Goal: Task Accomplishment & Management: Manage account settings

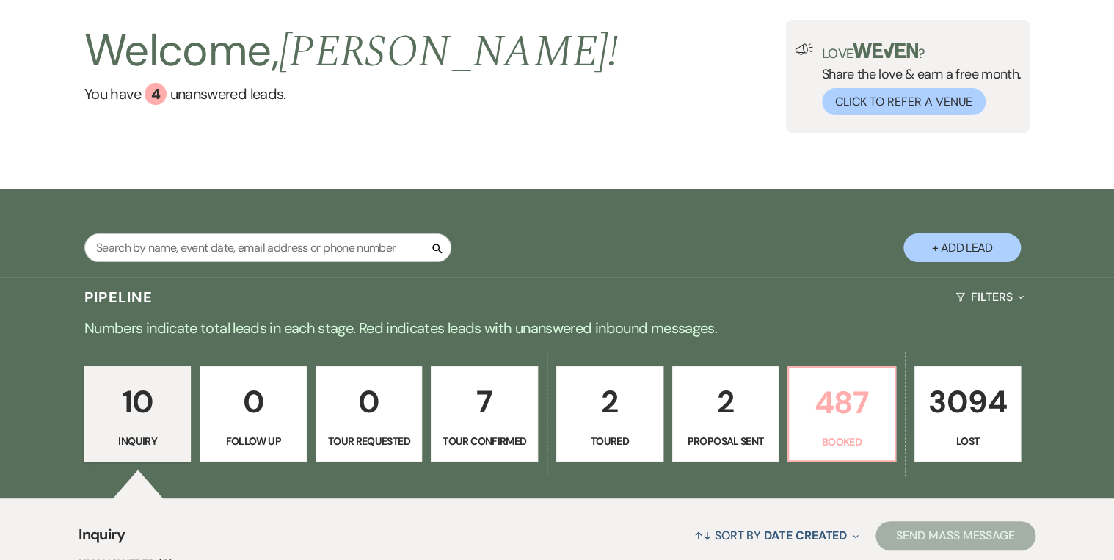
scroll to position [117, 0]
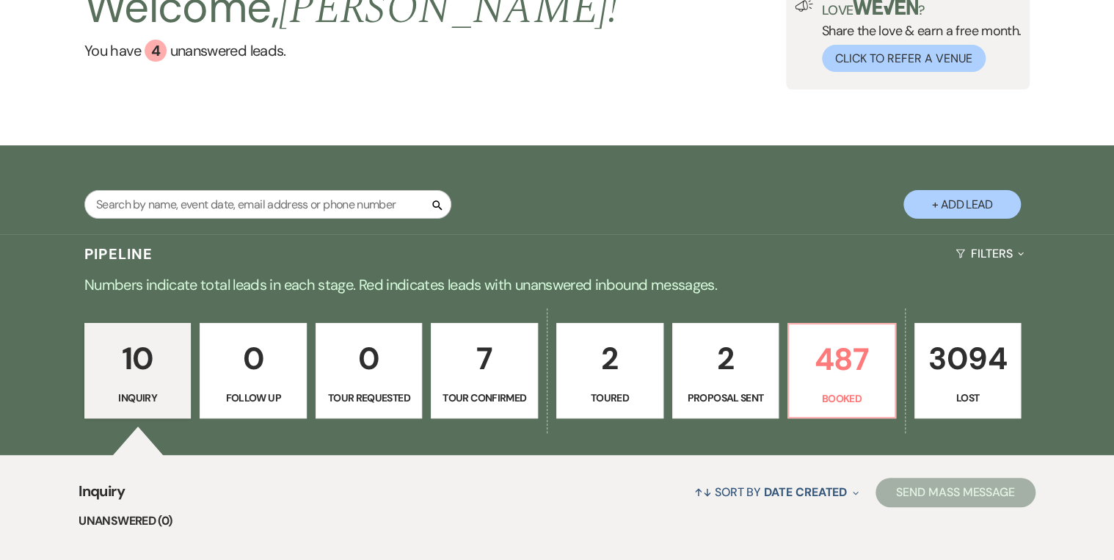
click at [755, 377] on p "2" at bounding box center [726, 358] width 88 height 49
select select "6"
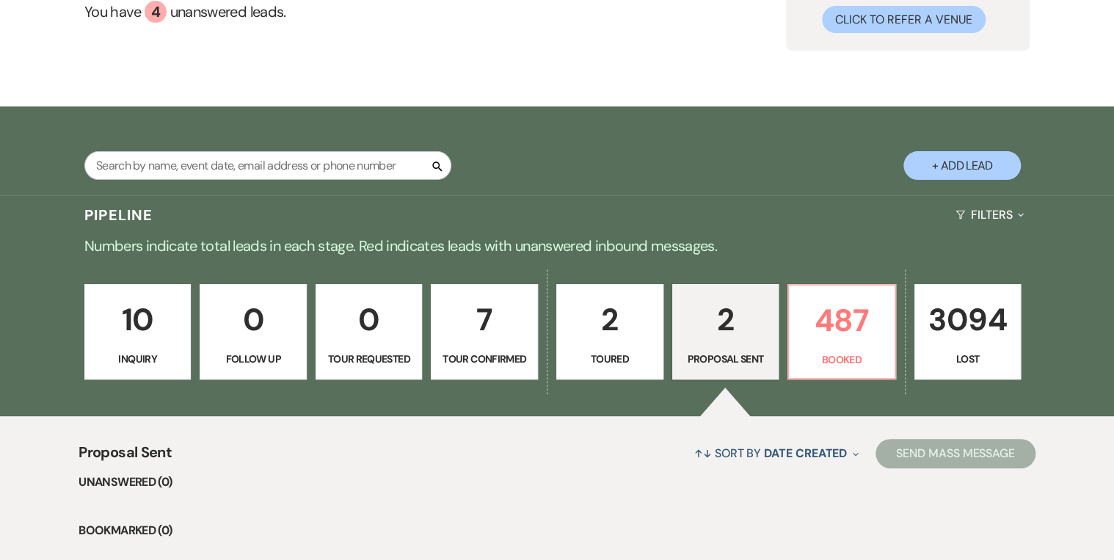
scroll to position [176, 0]
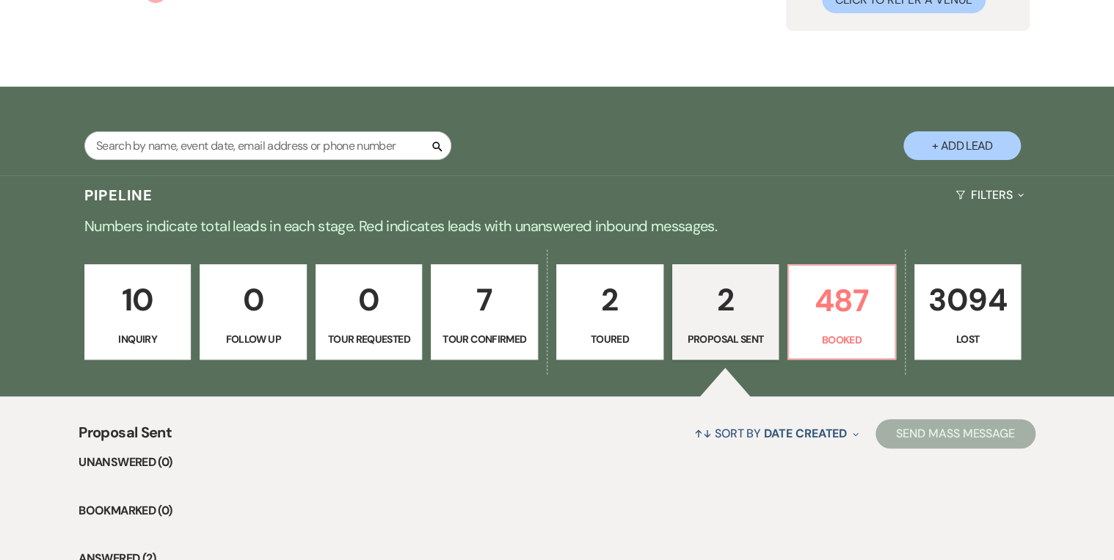
click at [138, 313] on p "10" at bounding box center [138, 299] width 88 height 49
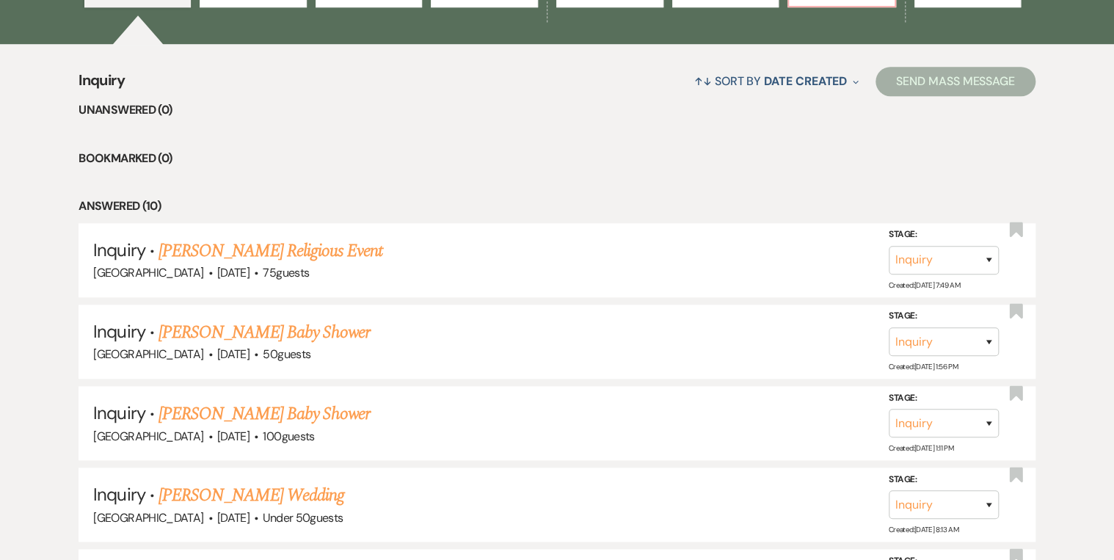
scroll to position [235, 0]
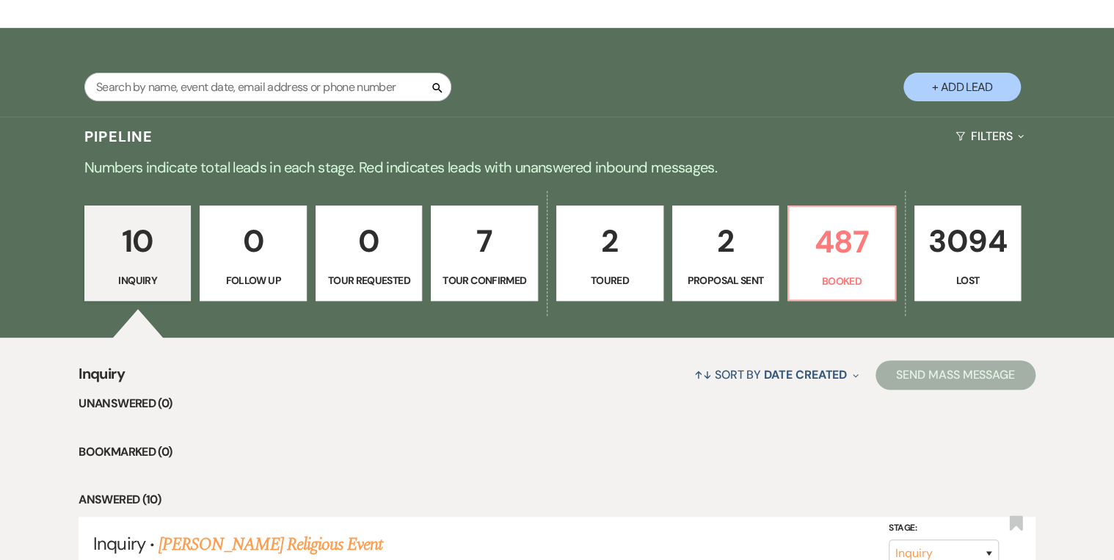
click at [599, 262] on p "2" at bounding box center [610, 241] width 88 height 49
select select "5"
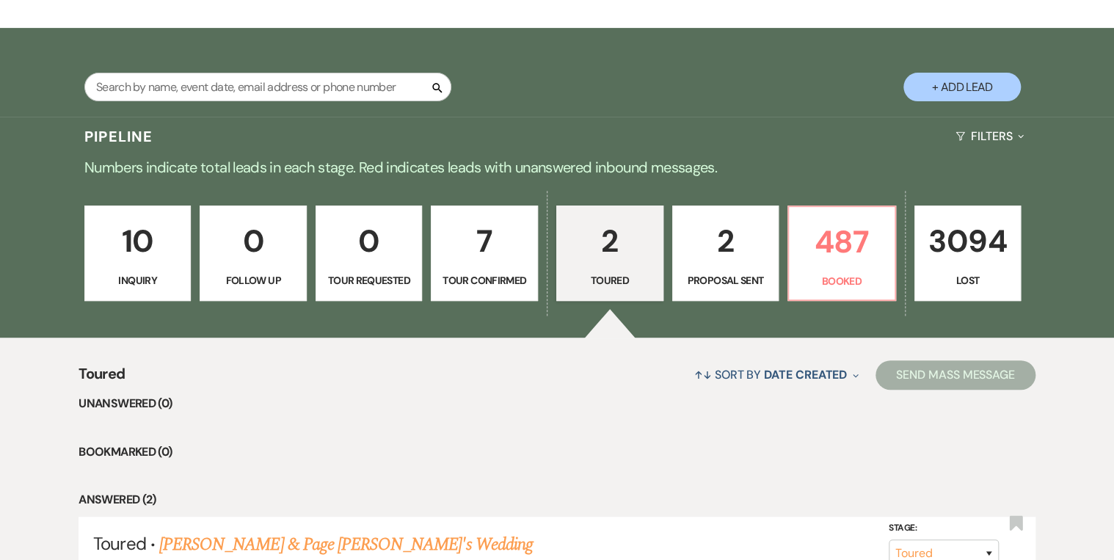
click at [602, 447] on li "Bookmarked (0)" at bounding box center [557, 452] width 956 height 19
click at [718, 264] on p "2" at bounding box center [726, 241] width 88 height 49
select select "6"
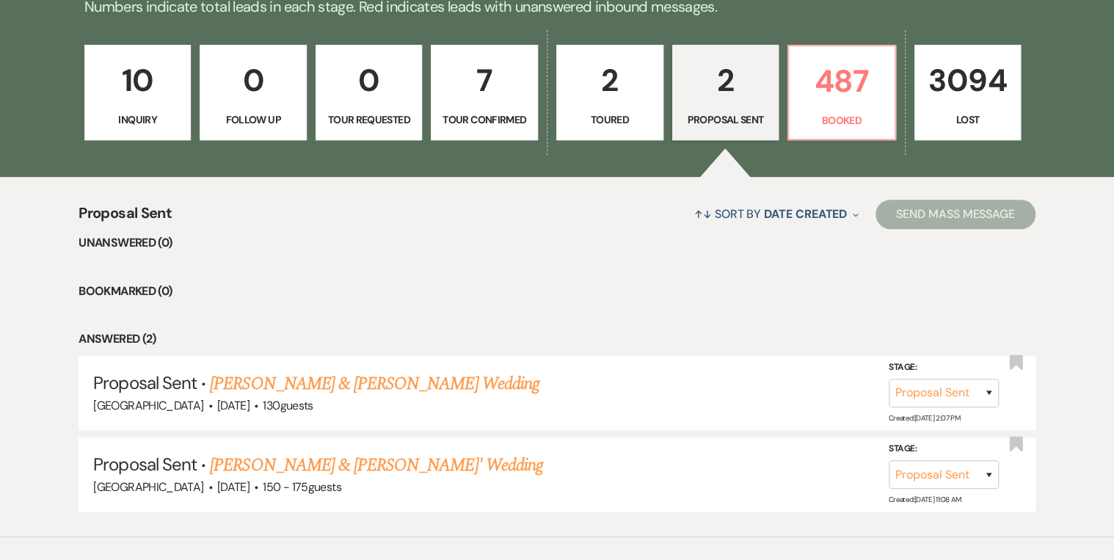
scroll to position [170, 0]
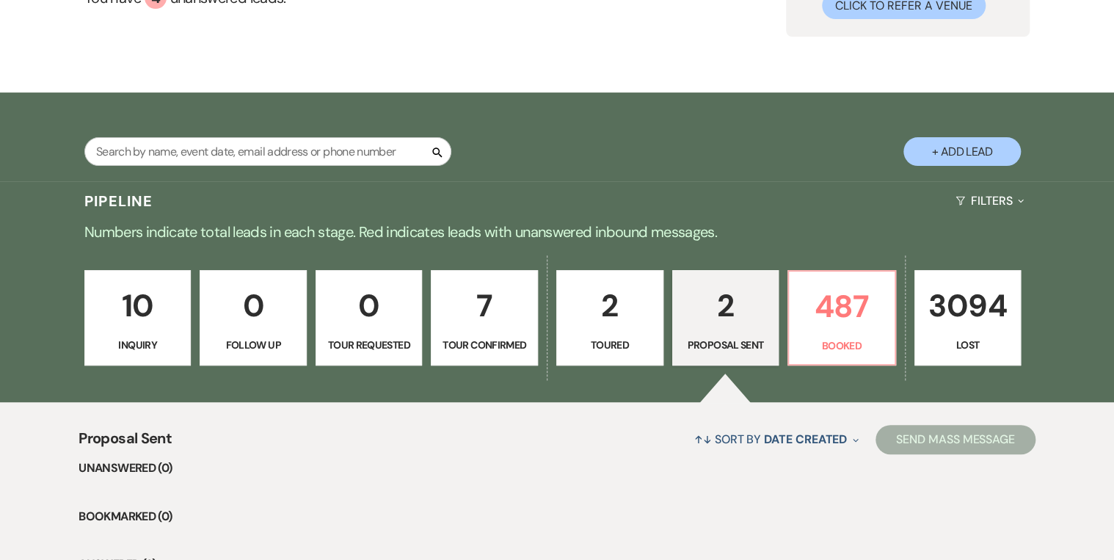
click at [97, 332] on link "10 Inquiry" at bounding box center [137, 317] width 107 height 95
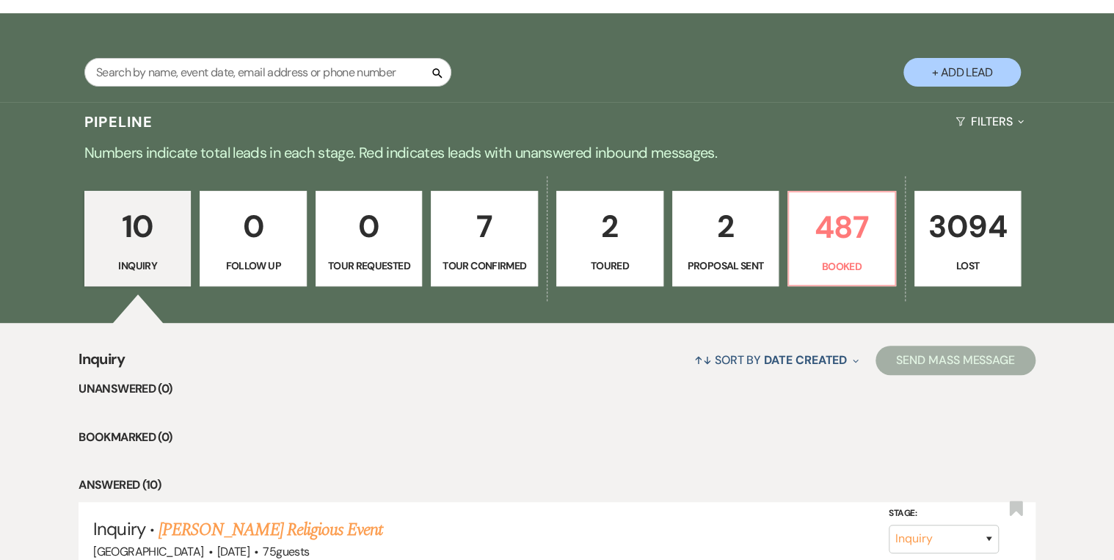
scroll to position [112, 0]
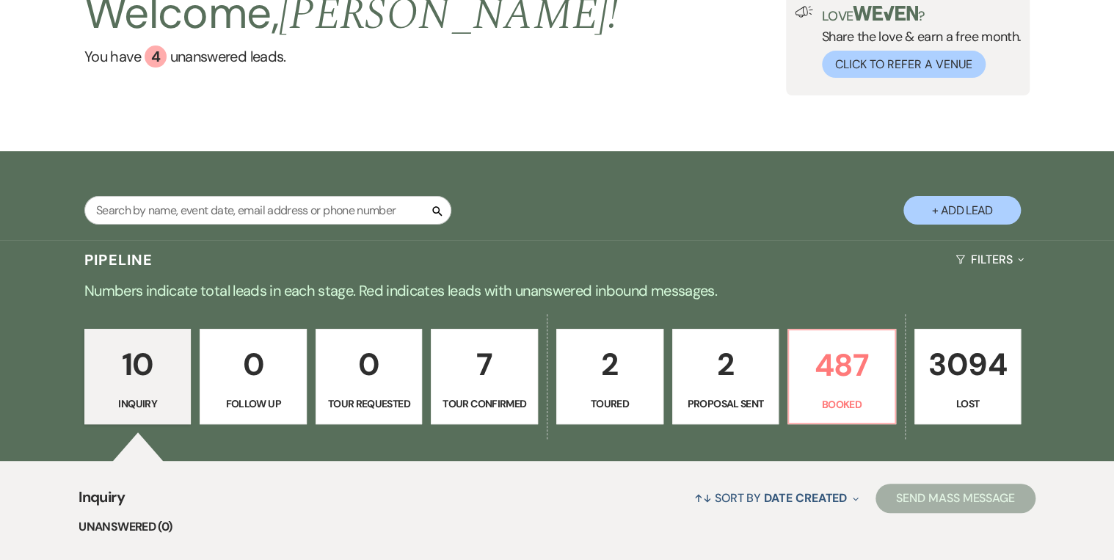
click at [766, 372] on p "2" at bounding box center [726, 364] width 88 height 49
select select "6"
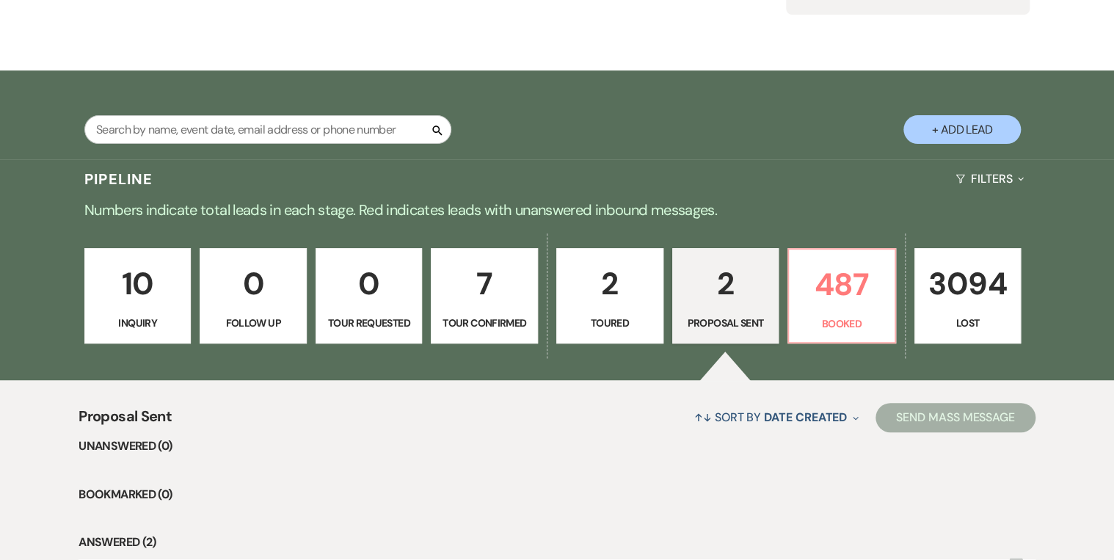
scroll to position [464, 0]
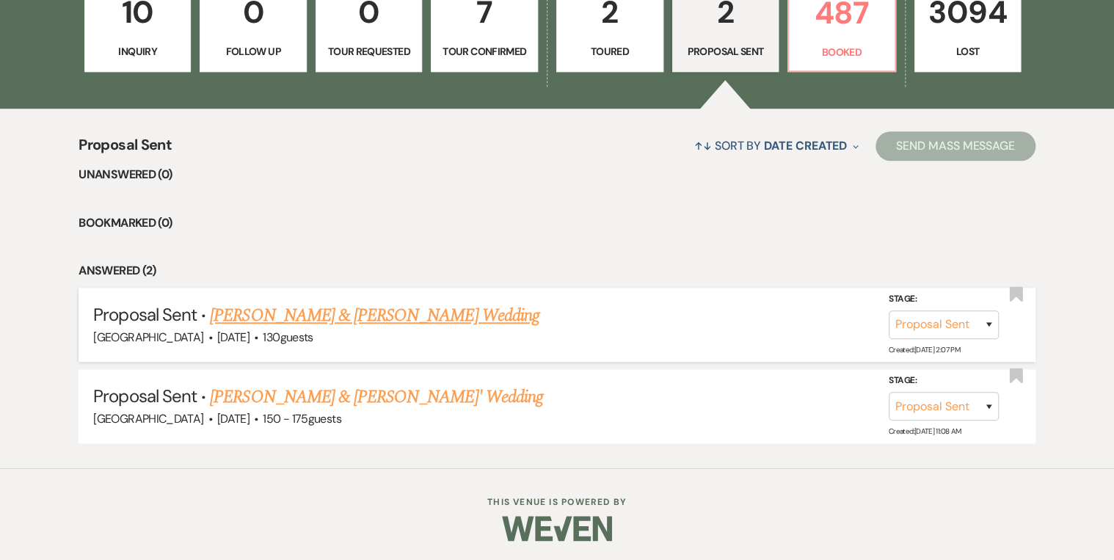
click at [346, 312] on link "[PERSON_NAME] & [PERSON_NAME] Wedding" at bounding box center [374, 315] width 329 height 26
select select "6"
select select "12"
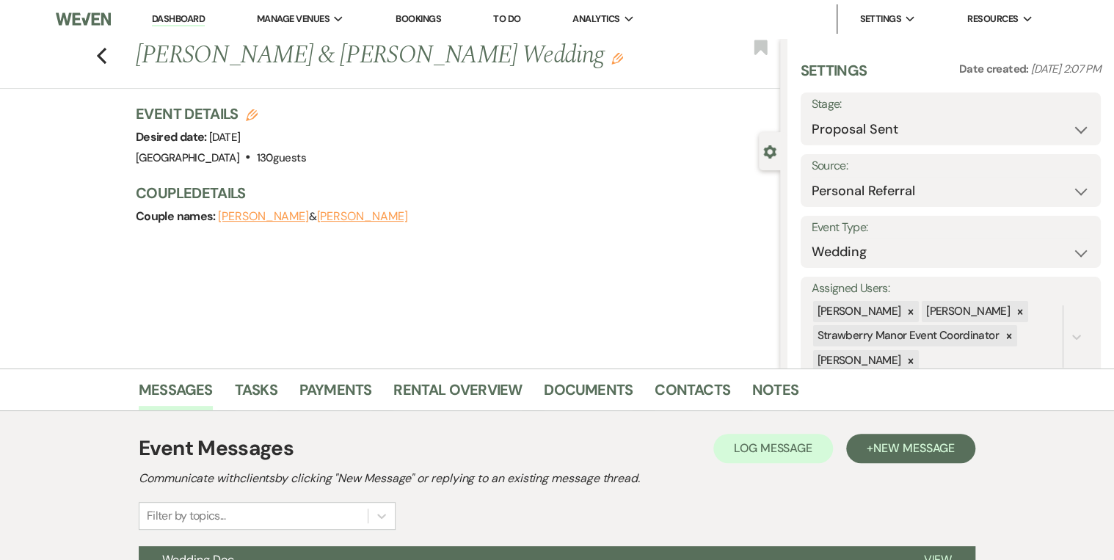
scroll to position [222, 0]
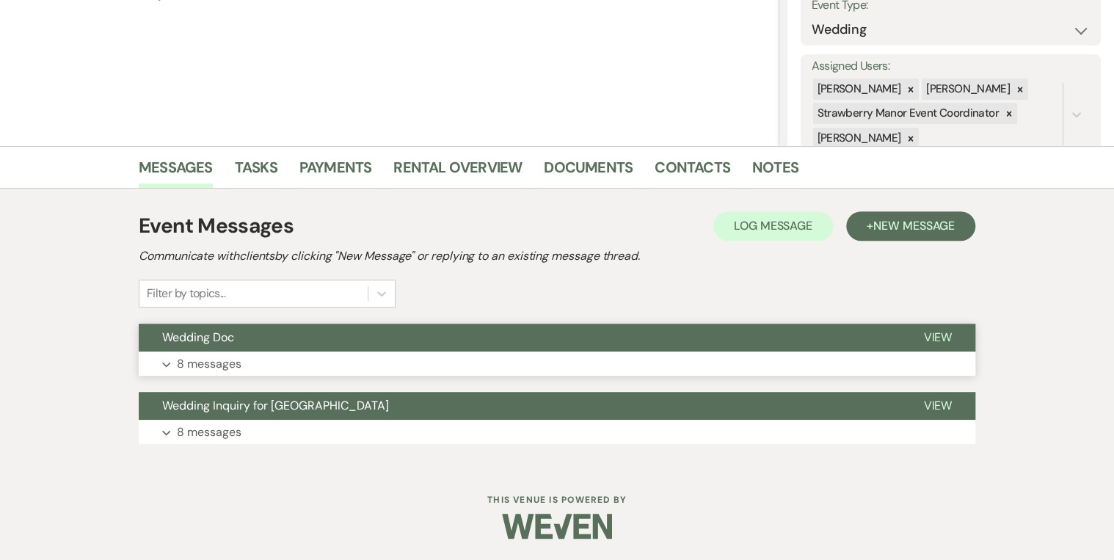
click at [953, 334] on button "View" at bounding box center [938, 338] width 76 height 28
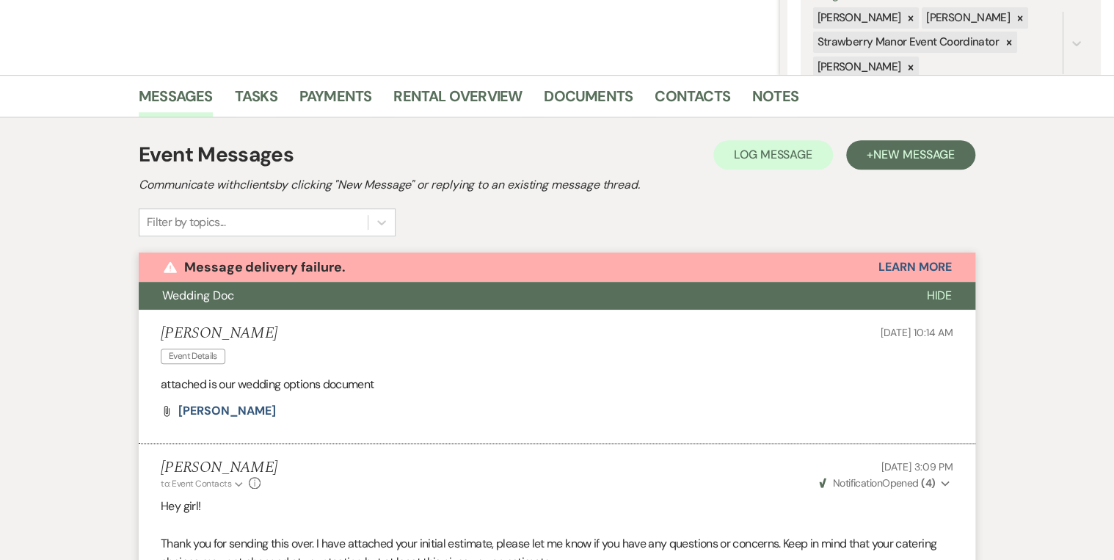
scroll to position [174, 0]
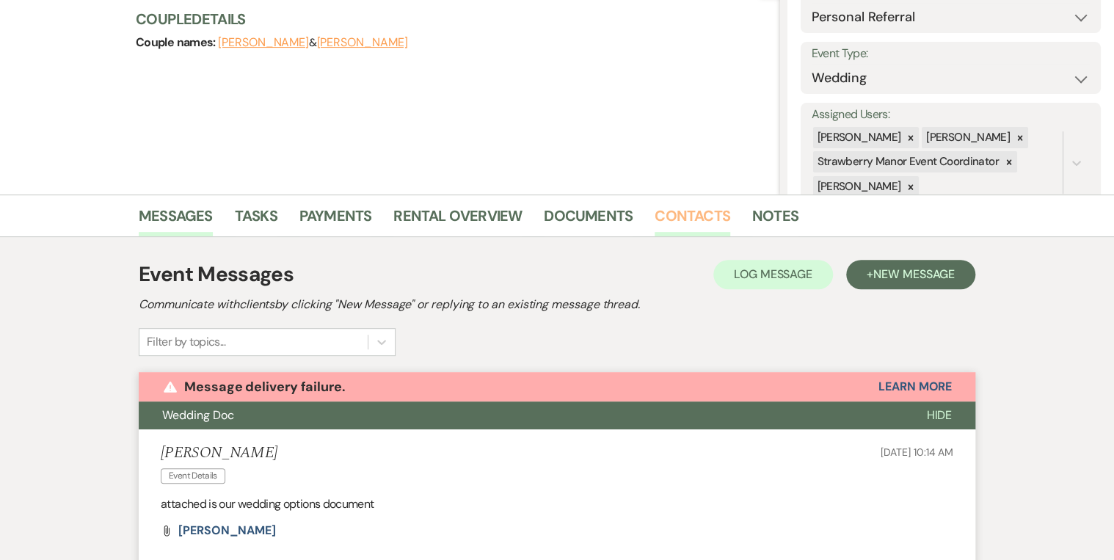
click at [687, 214] on link "Contacts" at bounding box center [693, 220] width 76 height 32
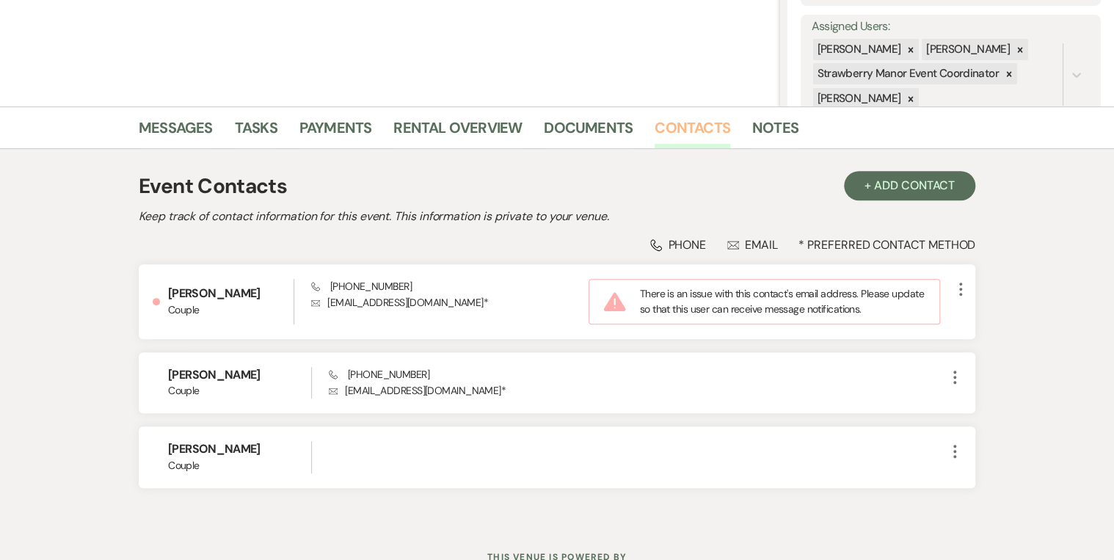
scroll to position [294, 0]
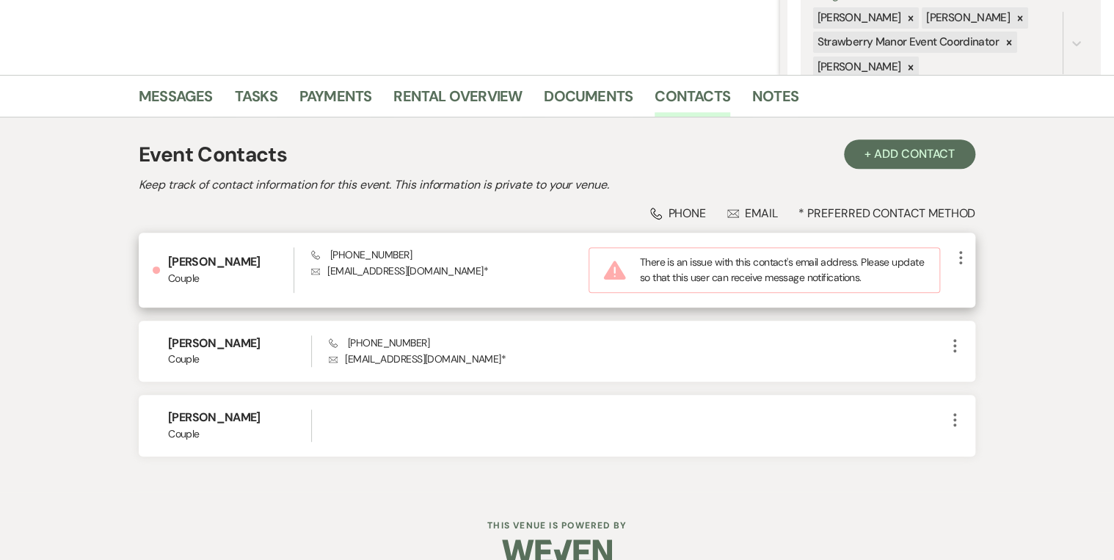
click at [962, 256] on use "button" at bounding box center [960, 257] width 3 height 13
click at [981, 284] on button "Pencil Edit" at bounding box center [995, 286] width 87 height 25
select select "1"
select select "email"
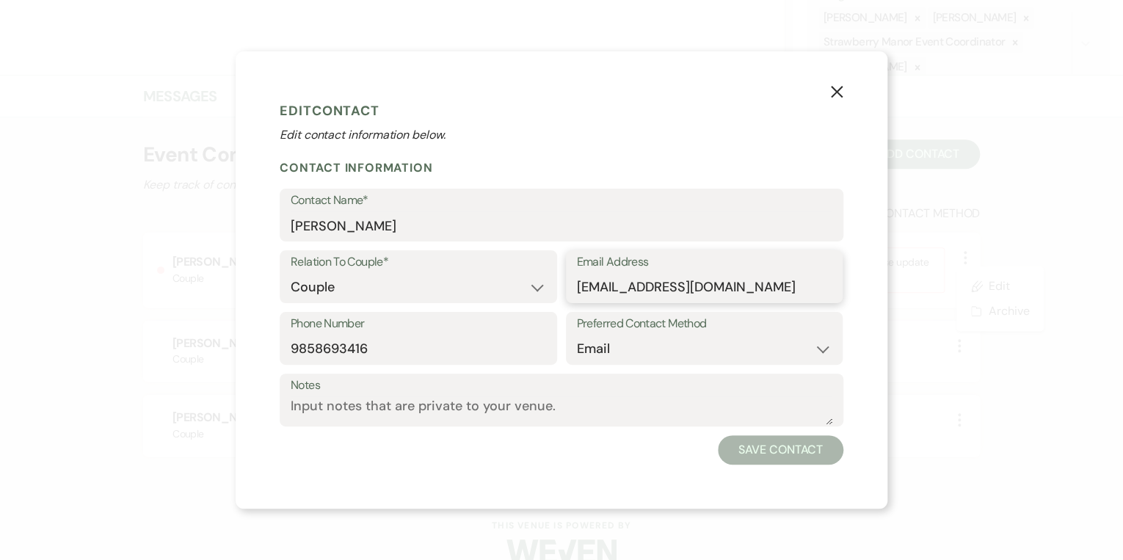
click at [592, 285] on input "adiannawilliams3311@gmail.com" at bounding box center [704, 287] width 255 height 29
type input "[EMAIL_ADDRESS][DOMAIN_NAME]"
click at [778, 447] on button "Save Contact" at bounding box center [781, 449] width 126 height 29
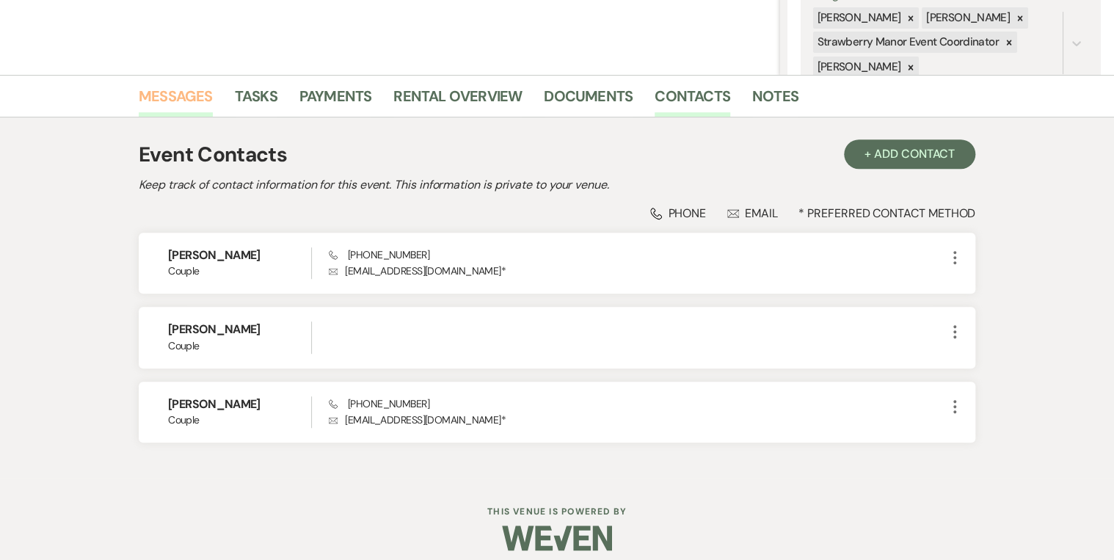
click at [176, 98] on link "Messages" at bounding box center [176, 100] width 74 height 32
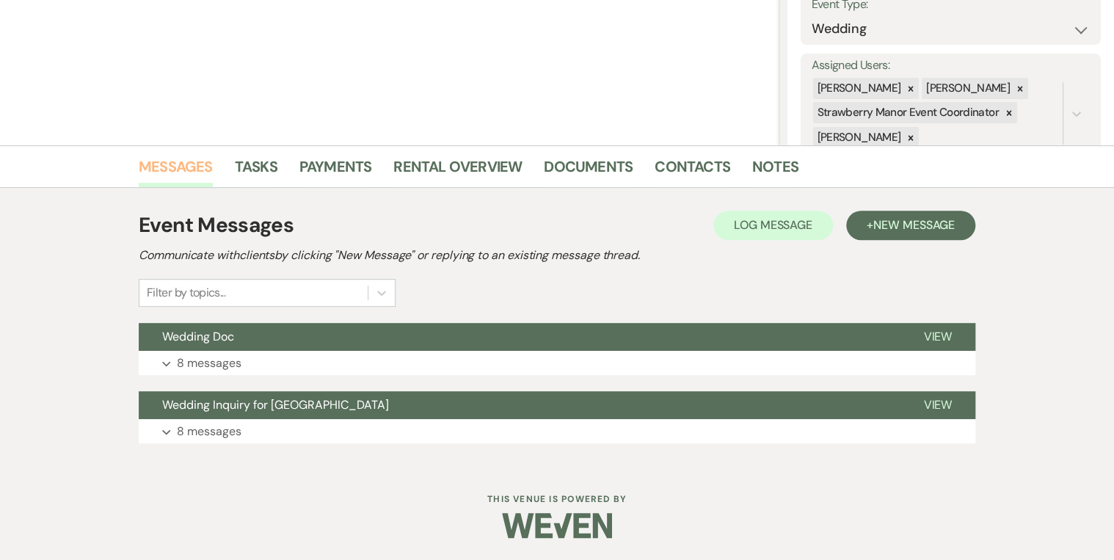
scroll to position [222, 0]
click at [884, 329] on button "Wedding Doc" at bounding box center [519, 338] width 761 height 28
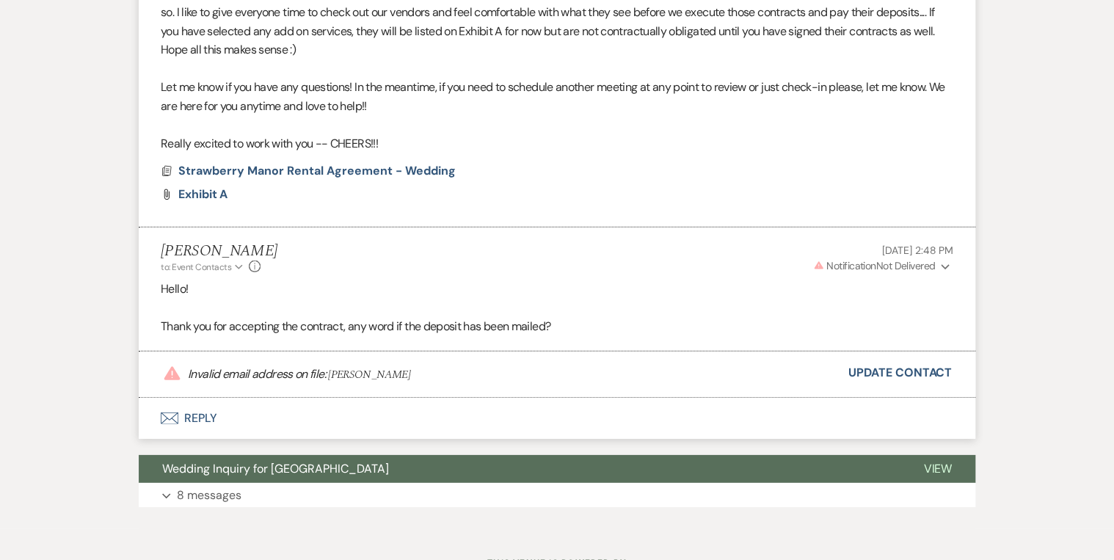
scroll to position [2000, 0]
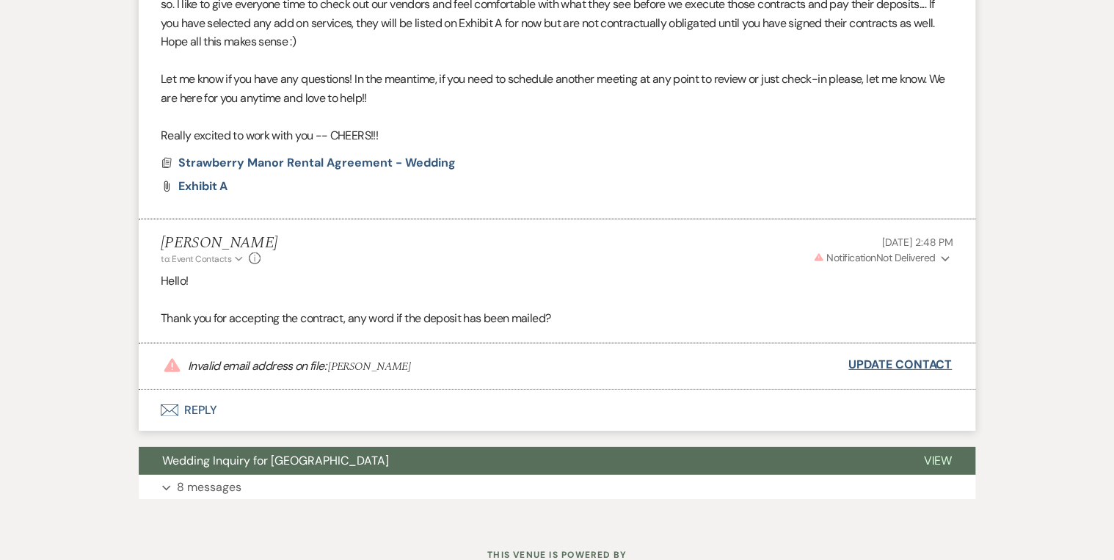
click at [883, 365] on link "Update Contact" at bounding box center [900, 364] width 103 height 19
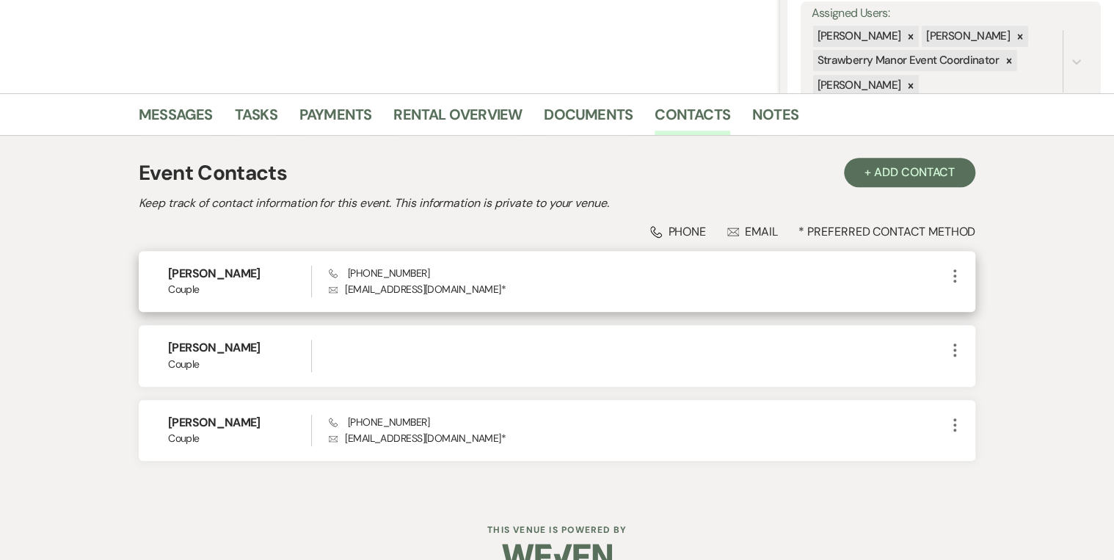
scroll to position [305, 0]
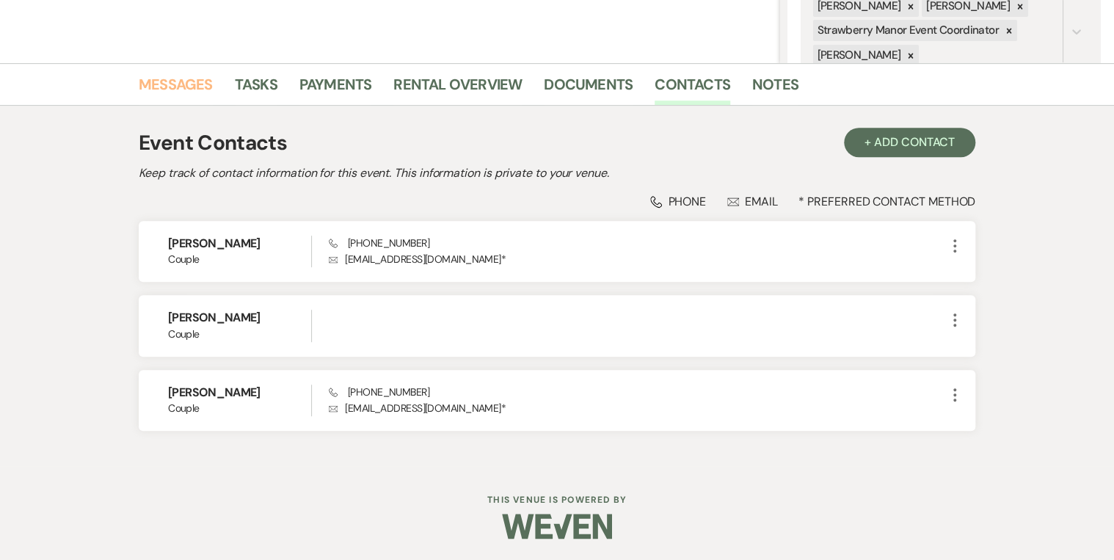
click at [183, 81] on link "Messages" at bounding box center [176, 89] width 74 height 32
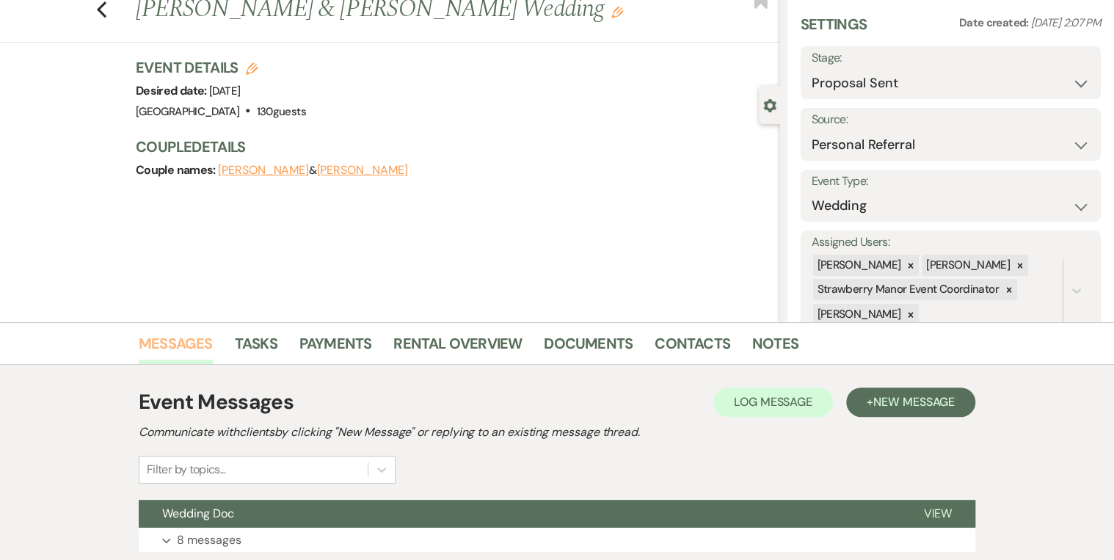
scroll to position [222, 0]
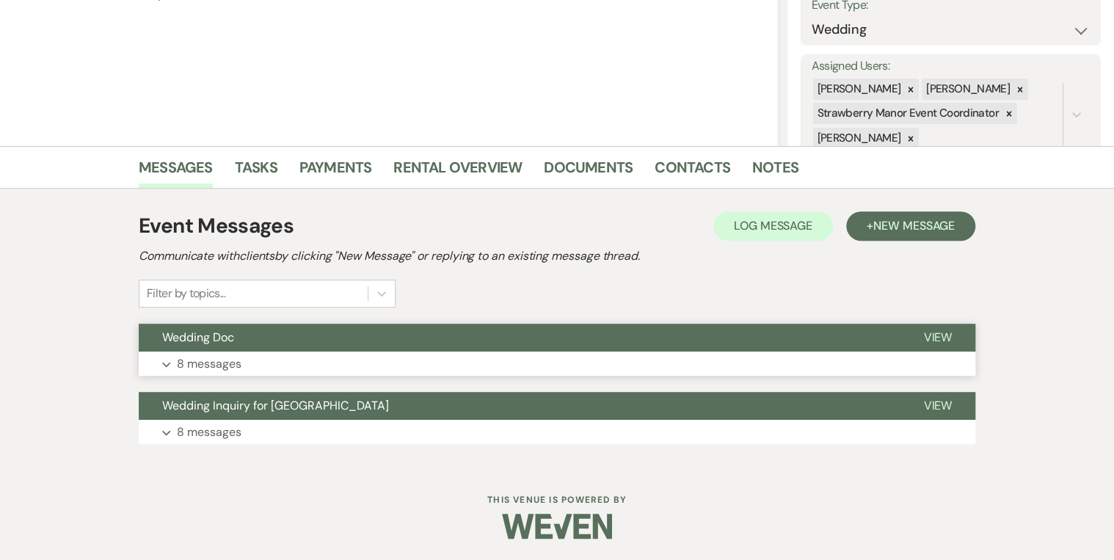
click at [934, 334] on span "View" at bounding box center [937, 337] width 29 height 15
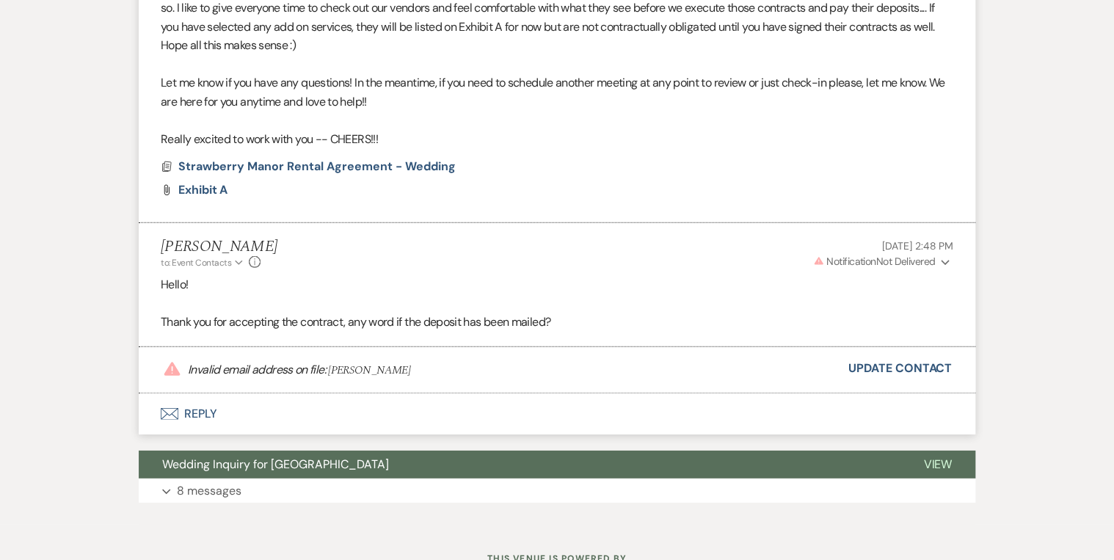
scroll to position [1997, 0]
click at [943, 258] on icon "Expand" at bounding box center [945, 262] width 9 height 10
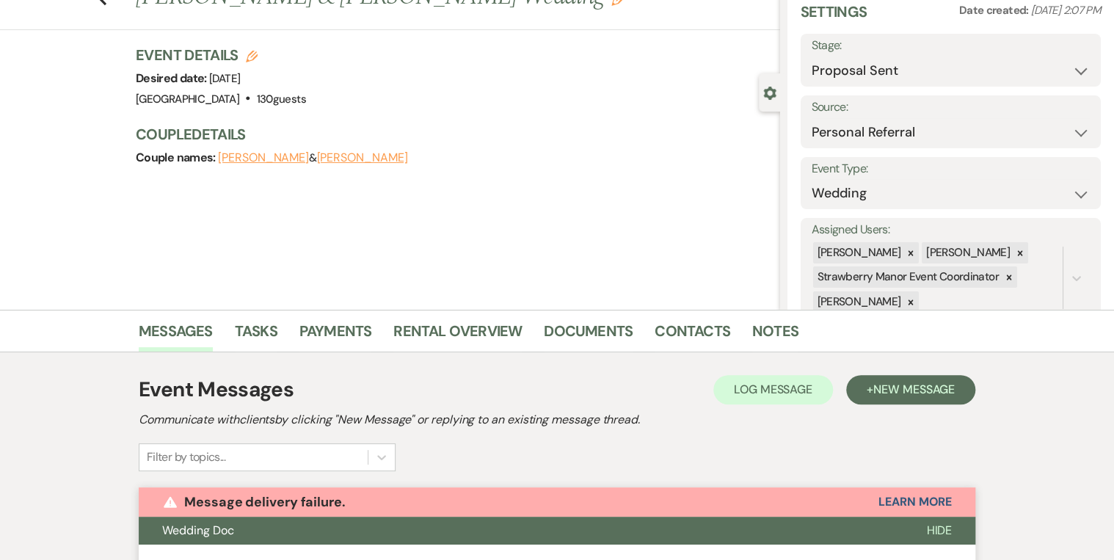
scroll to position [0, 0]
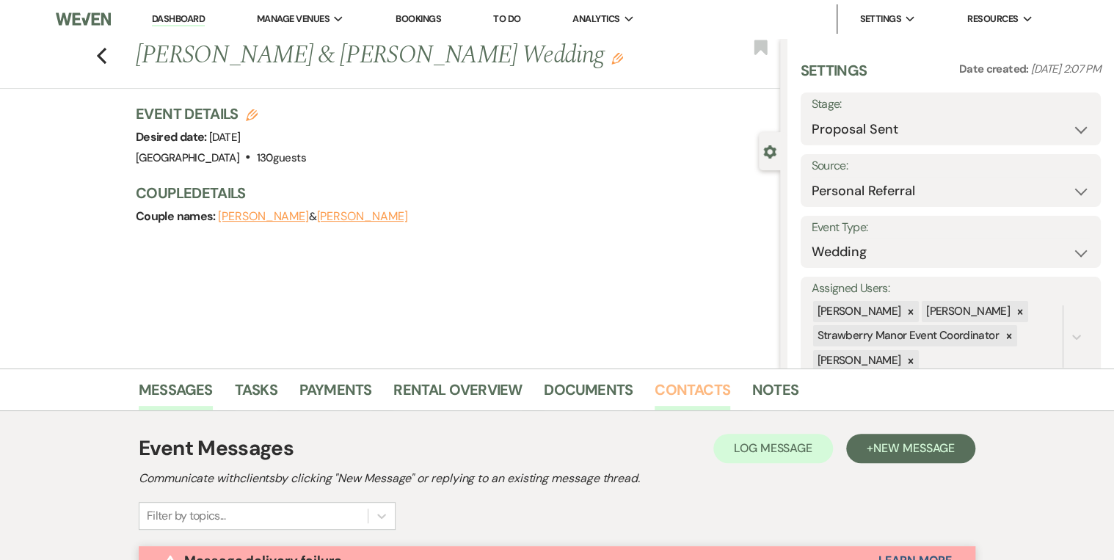
click at [683, 397] on link "Contacts" at bounding box center [693, 394] width 76 height 32
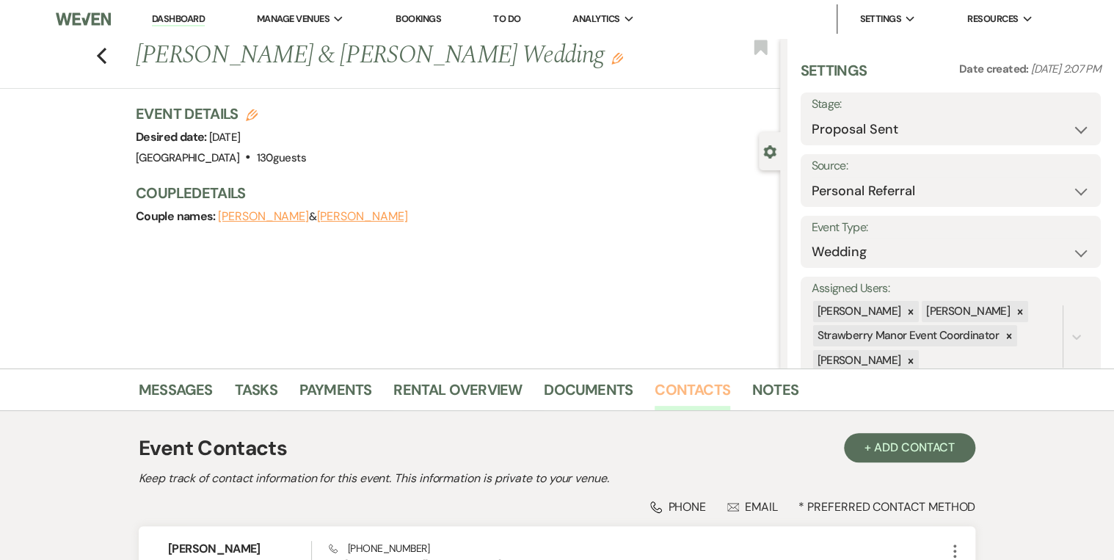
scroll to position [294, 0]
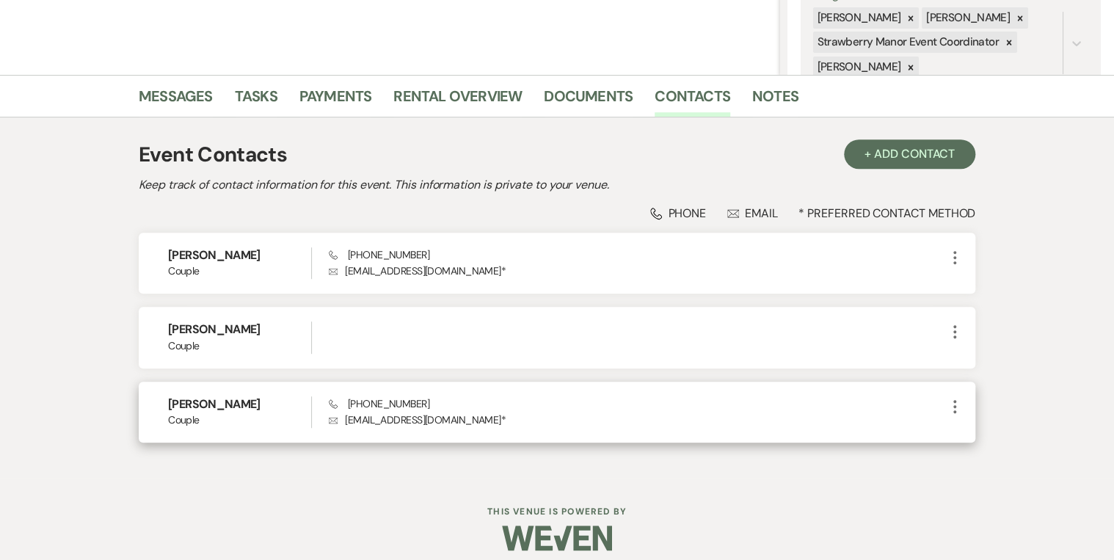
click at [954, 404] on use "button" at bounding box center [955, 406] width 3 height 13
click at [989, 434] on button "Pencil Edit" at bounding box center [989, 435] width 87 height 25
select select "email"
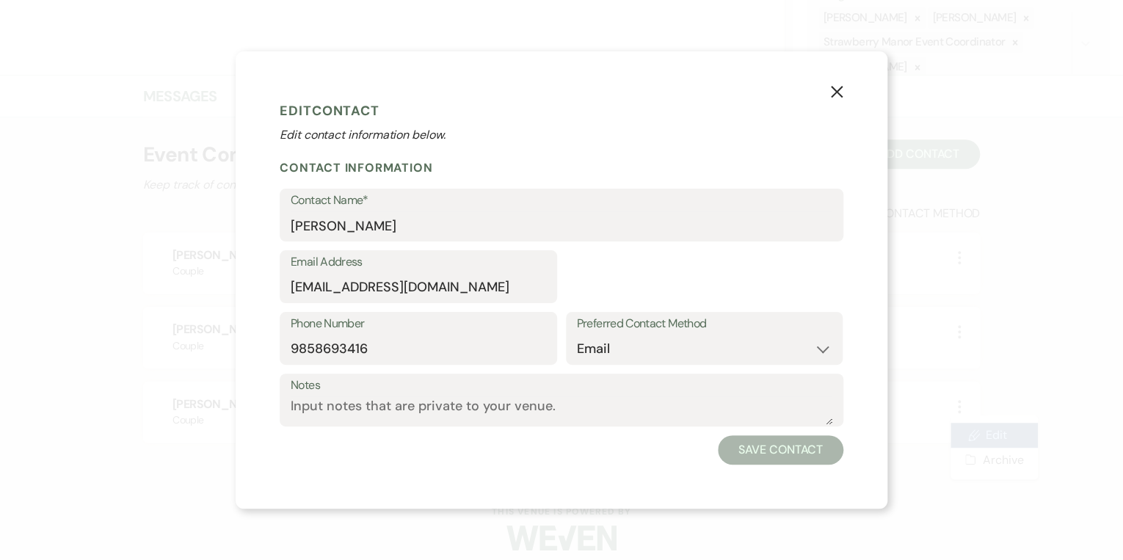
select select "1"
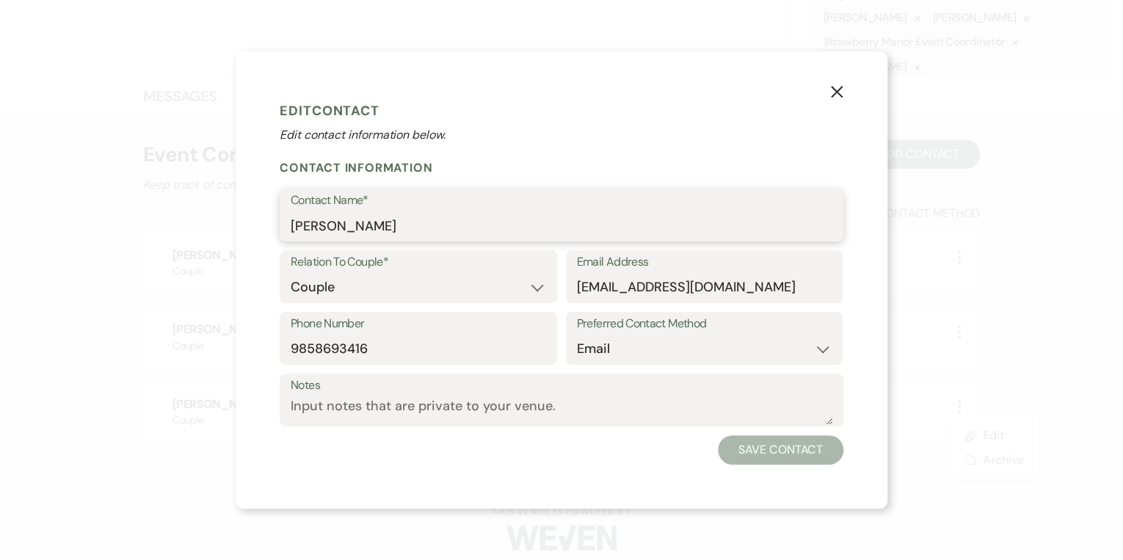
click at [368, 223] on input "[PERSON_NAME]" at bounding box center [562, 225] width 542 height 29
type input "[PERSON_NAME]"
click at [766, 454] on button "Save Contact" at bounding box center [781, 449] width 126 height 29
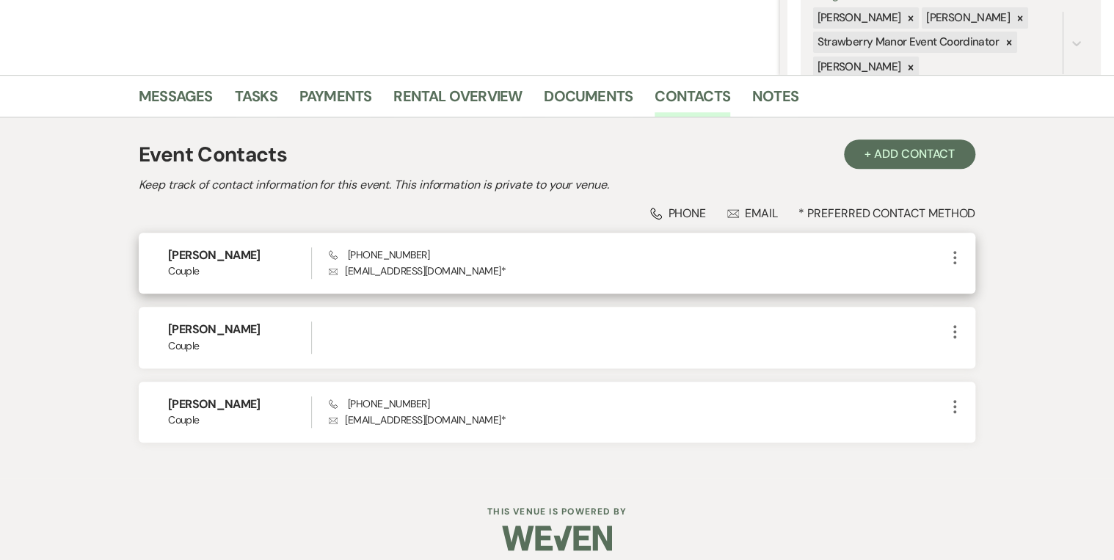
drag, startPoint x: 952, startPoint y: 258, endPoint x: 881, endPoint y: 255, distance: 71.3
click at [881, 255] on div "Phone [PHONE_NUMBER] Envelope [EMAIL_ADDRESS][DOMAIN_NAME] *" at bounding box center [637, 263] width 617 height 32
click at [954, 253] on use "button" at bounding box center [955, 257] width 3 height 13
click at [904, 259] on div "Phone [PHONE_NUMBER] Envelope [EMAIL_ADDRESS][DOMAIN_NAME] *" at bounding box center [637, 263] width 617 height 32
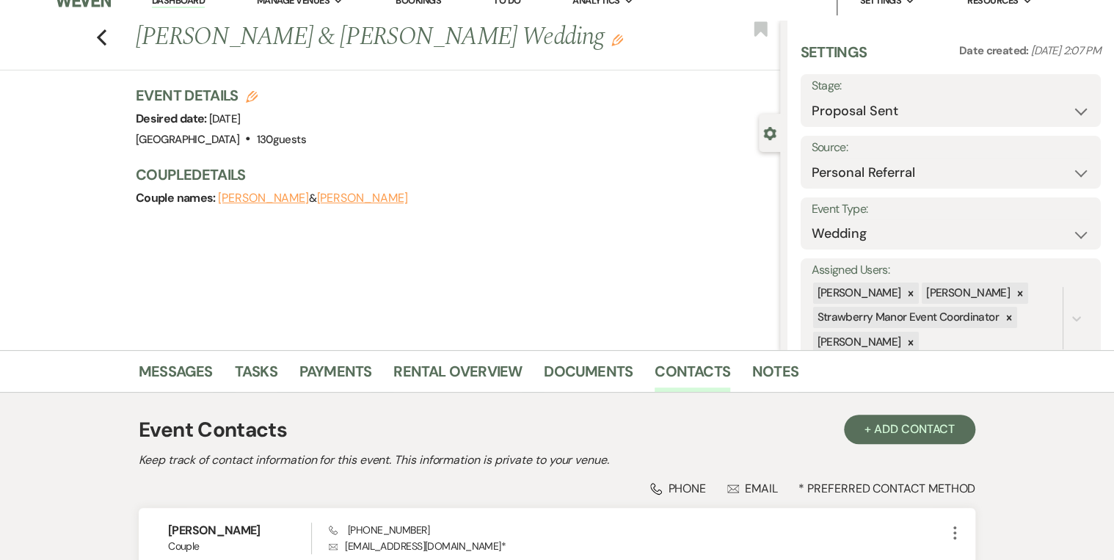
scroll to position [0, 0]
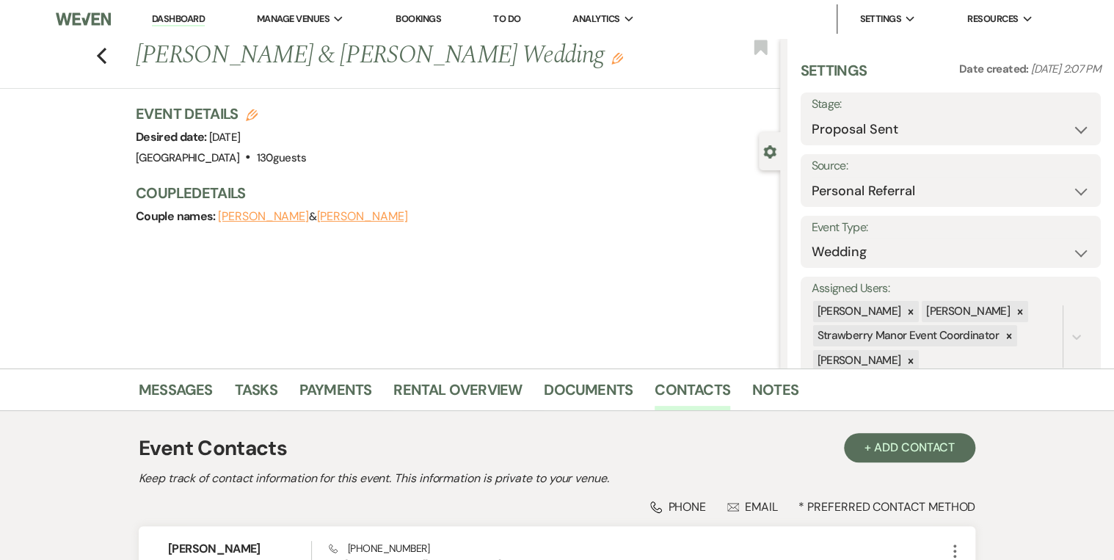
click at [167, 15] on link "Dashboard" at bounding box center [178, 19] width 53 height 14
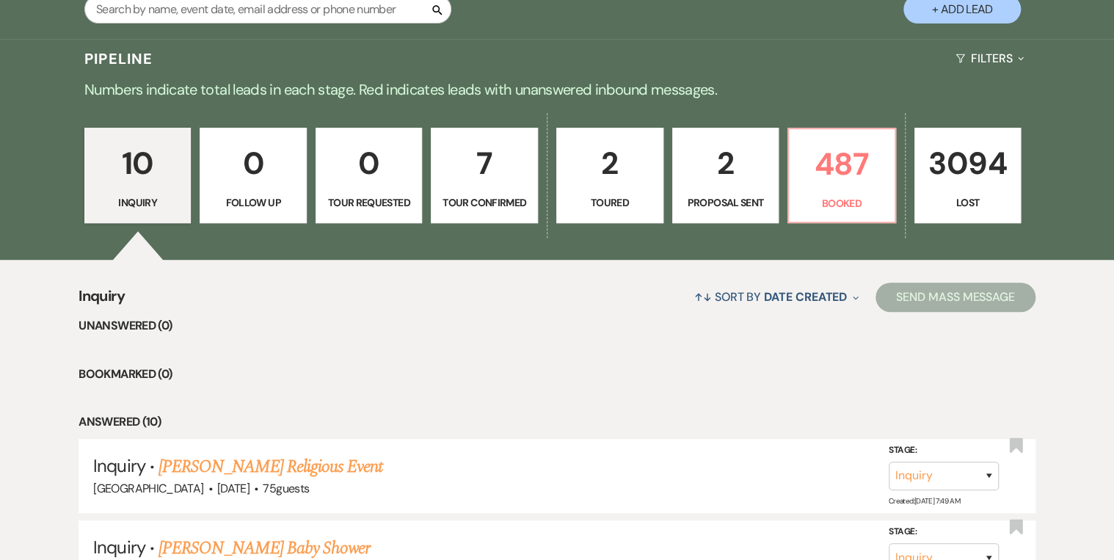
scroll to position [411, 0]
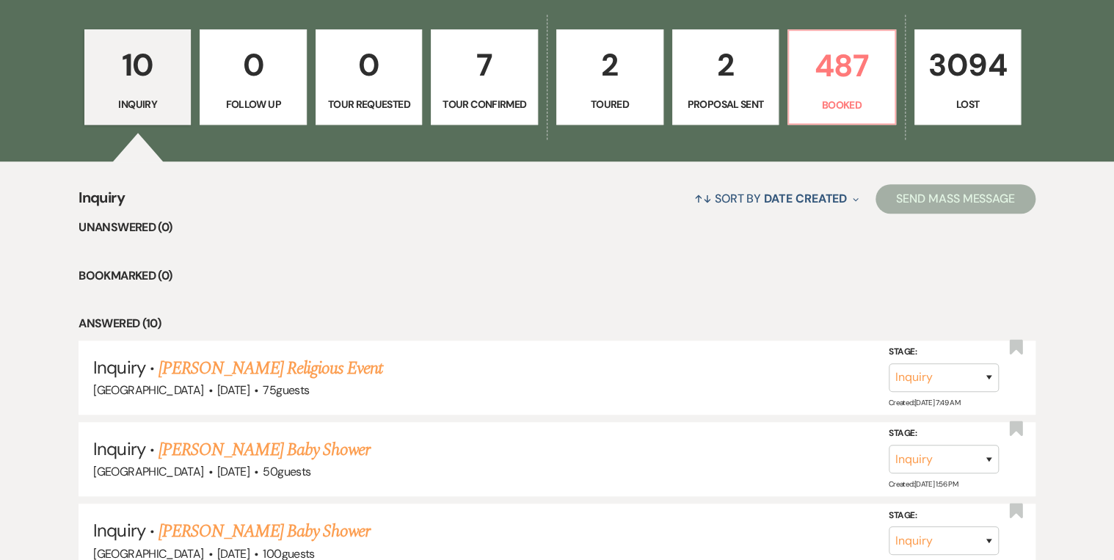
click at [729, 93] on link "2 Proposal Sent" at bounding box center [725, 76] width 107 height 95
select select "6"
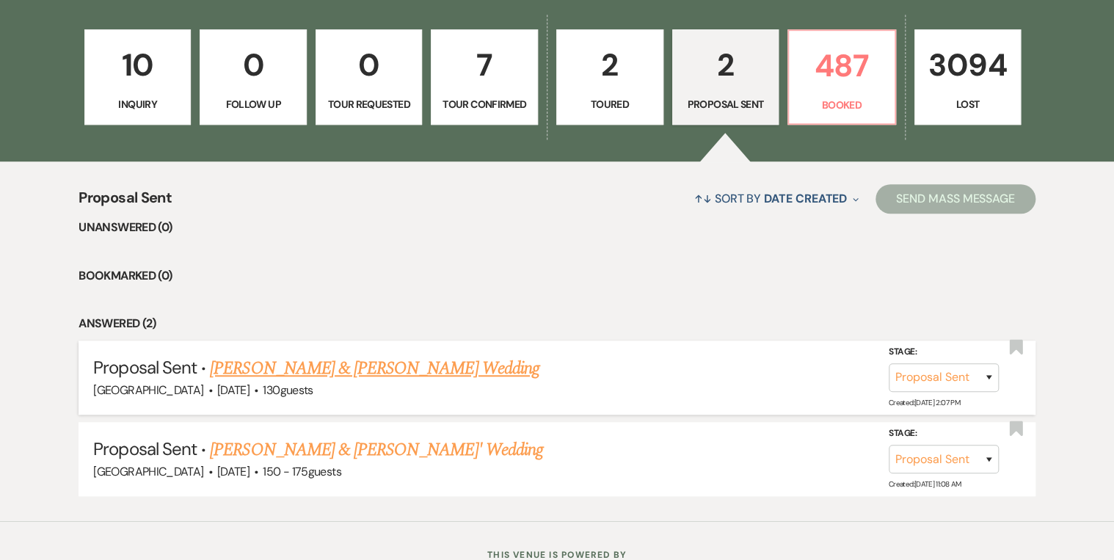
click at [418, 366] on link "[PERSON_NAME] & [PERSON_NAME] Wedding" at bounding box center [374, 368] width 329 height 26
select select "6"
select select "12"
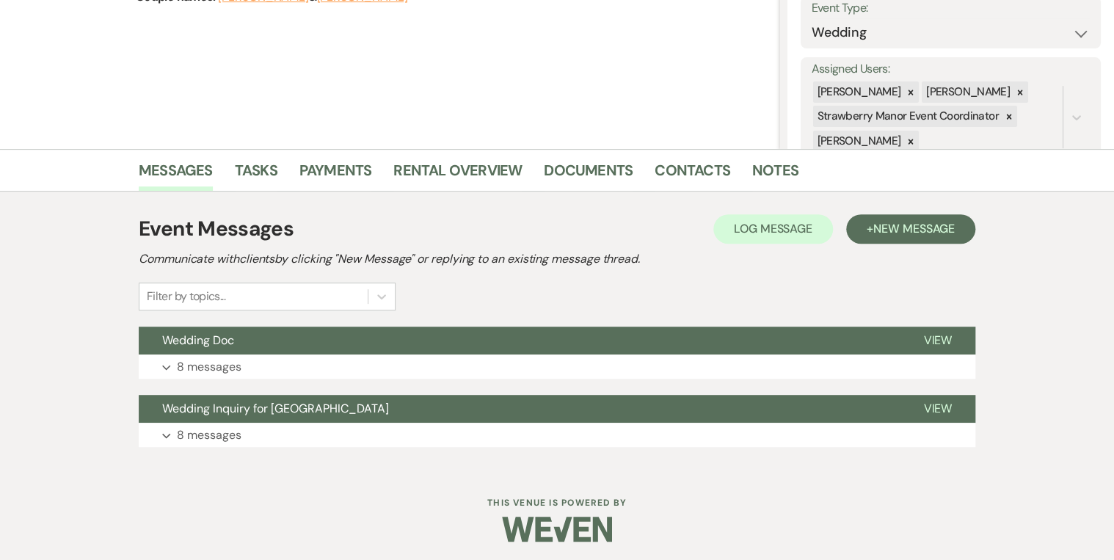
scroll to position [222, 0]
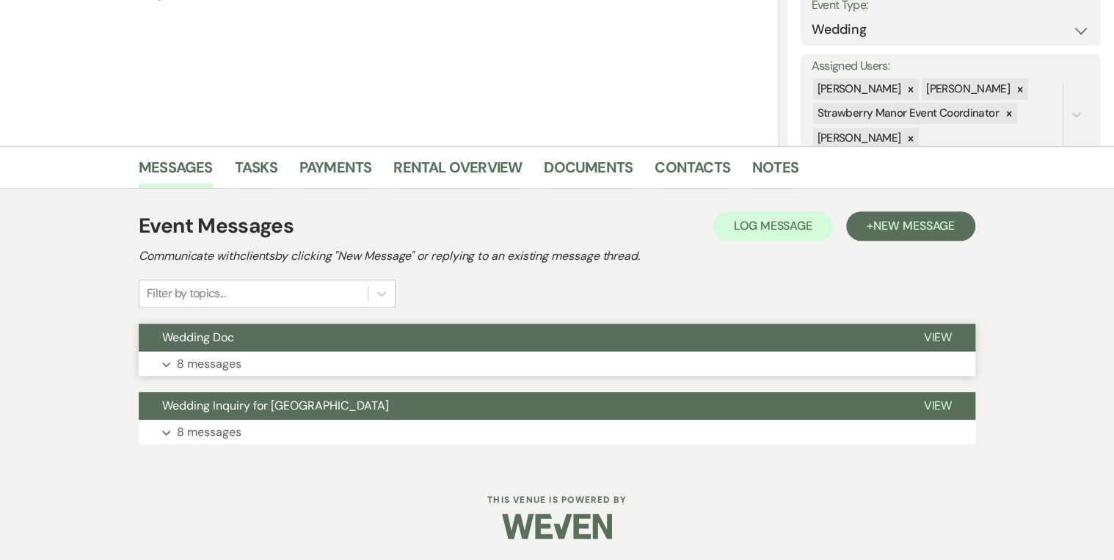
click at [945, 335] on span "View" at bounding box center [937, 337] width 29 height 15
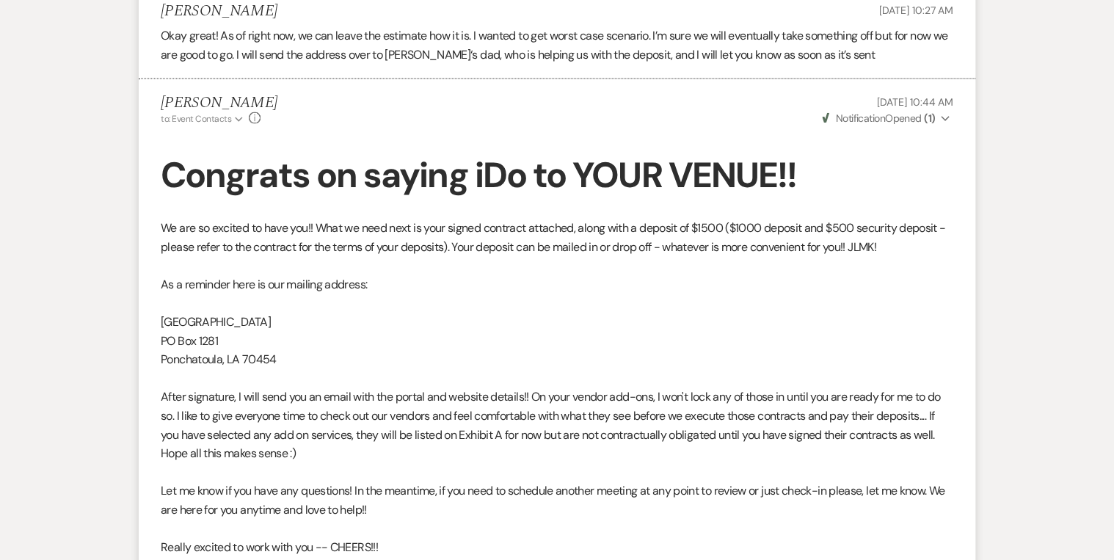
scroll to position [2000, 0]
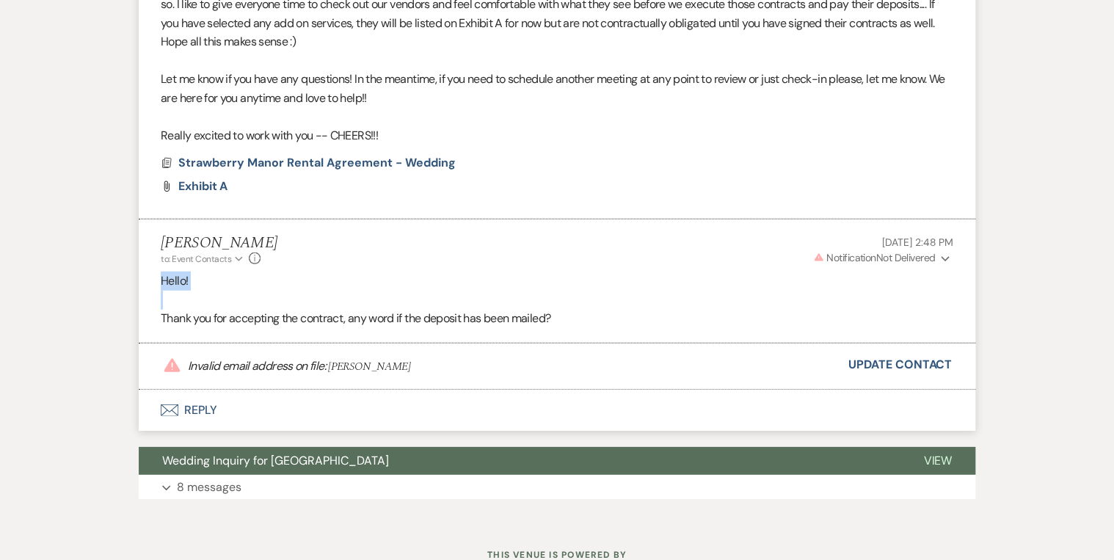
drag, startPoint x: 580, startPoint y: 305, endPoint x: 140, endPoint y: 272, distance: 440.9
click at [140, 272] on li "[PERSON_NAME] to: Event Contacts Expand Info [DATE] 2:48 PM Warning Notificatio…" at bounding box center [557, 281] width 837 height 124
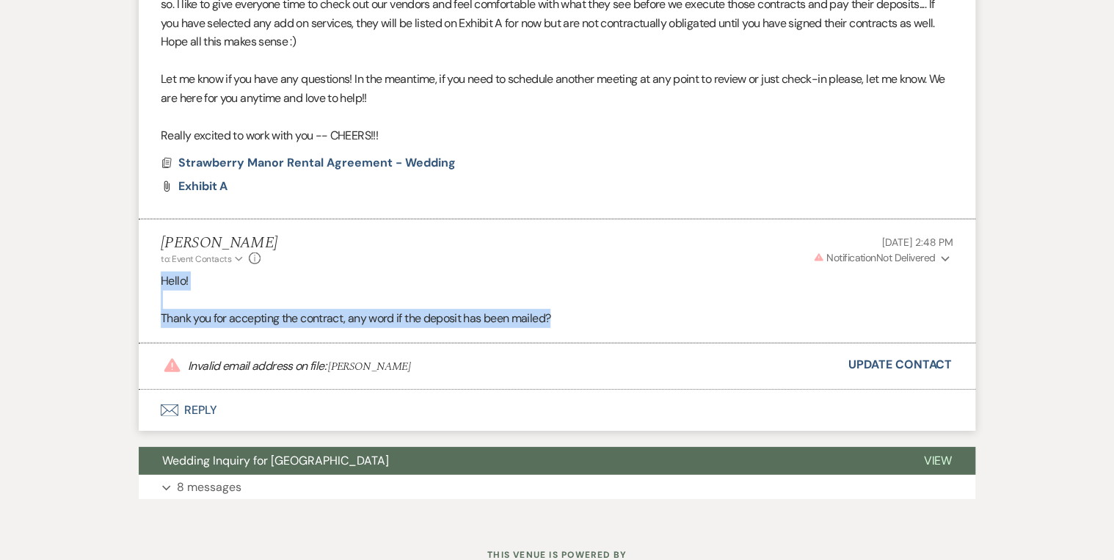
drag, startPoint x: 564, startPoint y: 313, endPoint x: 150, endPoint y: 278, distance: 414.7
click at [150, 278] on li "[PERSON_NAME] to: Event Contacts Expand Info [DATE] 2:48 PM Warning Notificatio…" at bounding box center [557, 281] width 837 height 124
click at [416, 276] on p "Hello!" at bounding box center [557, 281] width 793 height 19
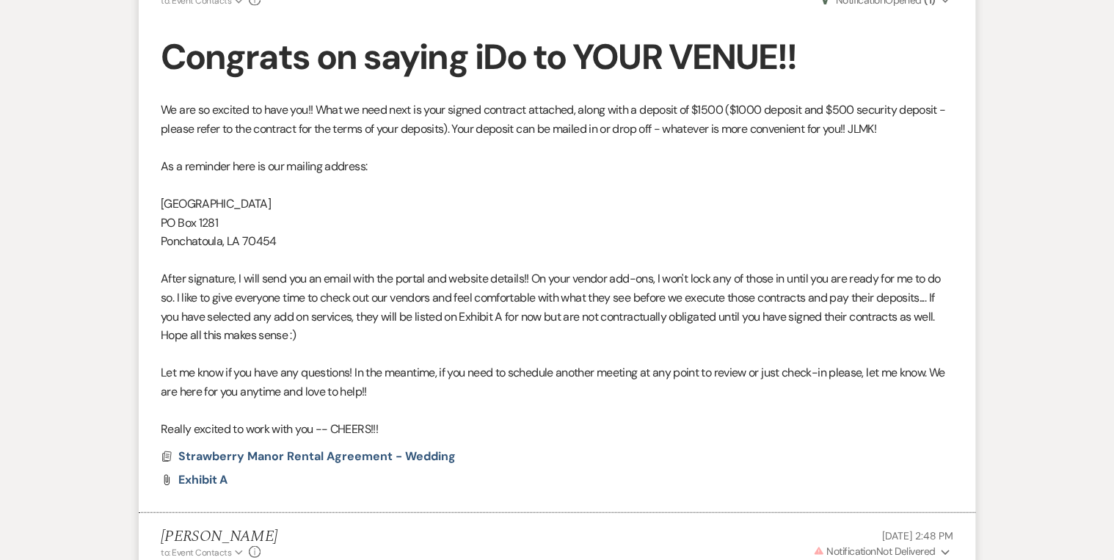
scroll to position [2053, 0]
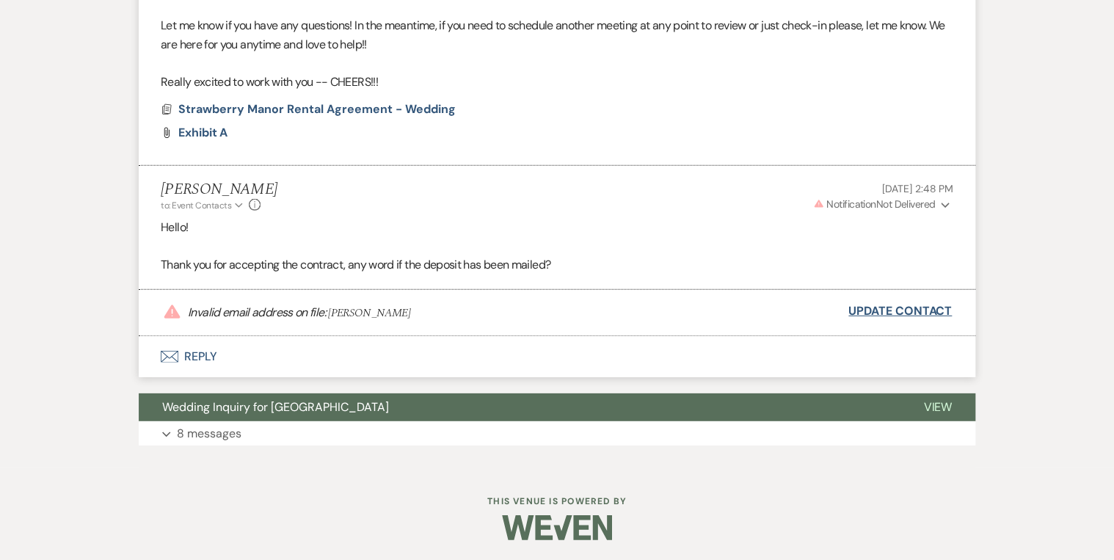
click at [893, 304] on link "Update Contact" at bounding box center [900, 311] width 103 height 19
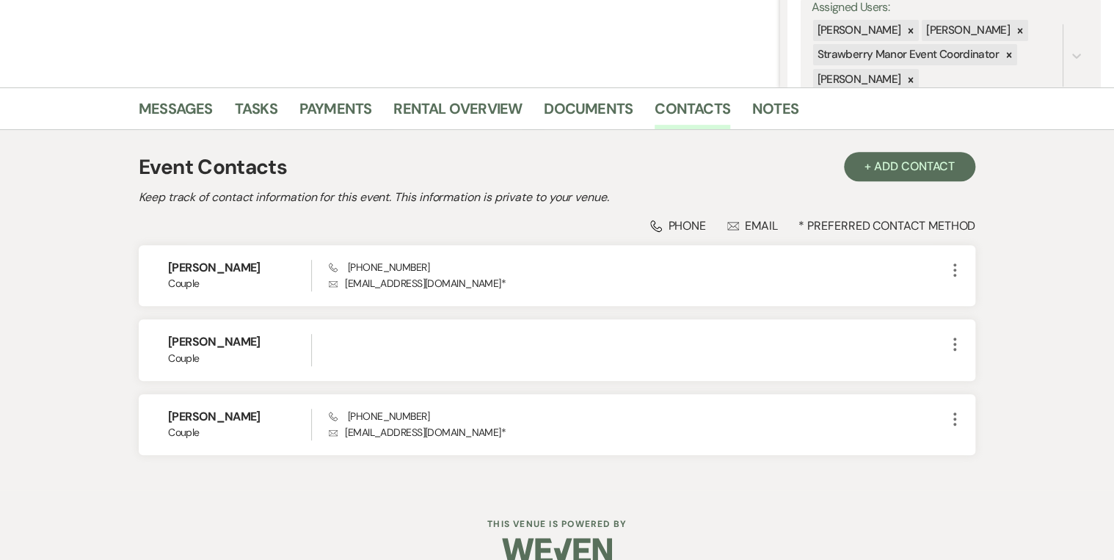
scroll to position [294, 0]
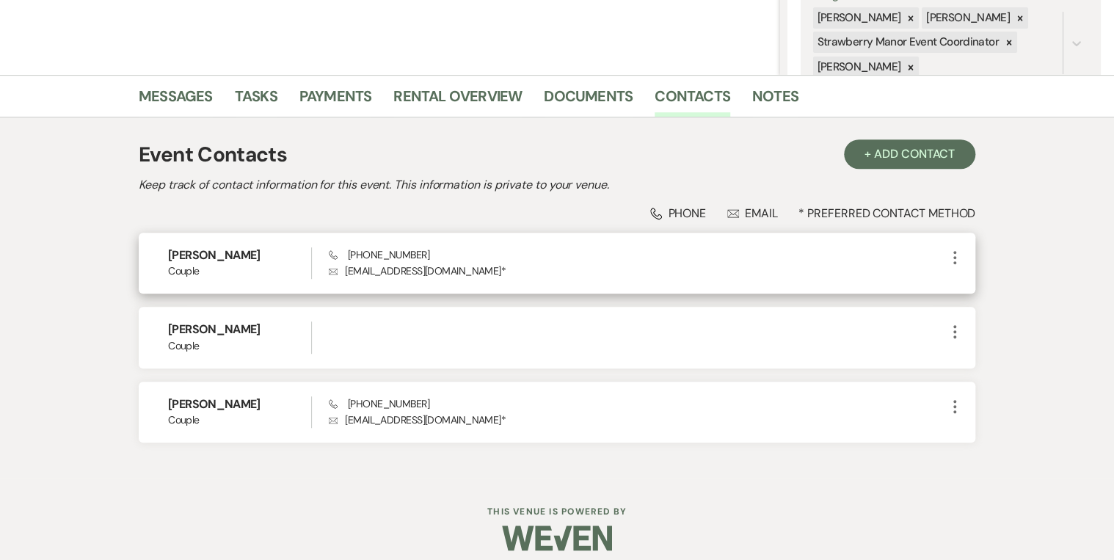
click at [954, 255] on icon "More" at bounding box center [955, 258] width 18 height 18
click at [995, 314] on button "Archive Archive" at bounding box center [989, 311] width 87 height 25
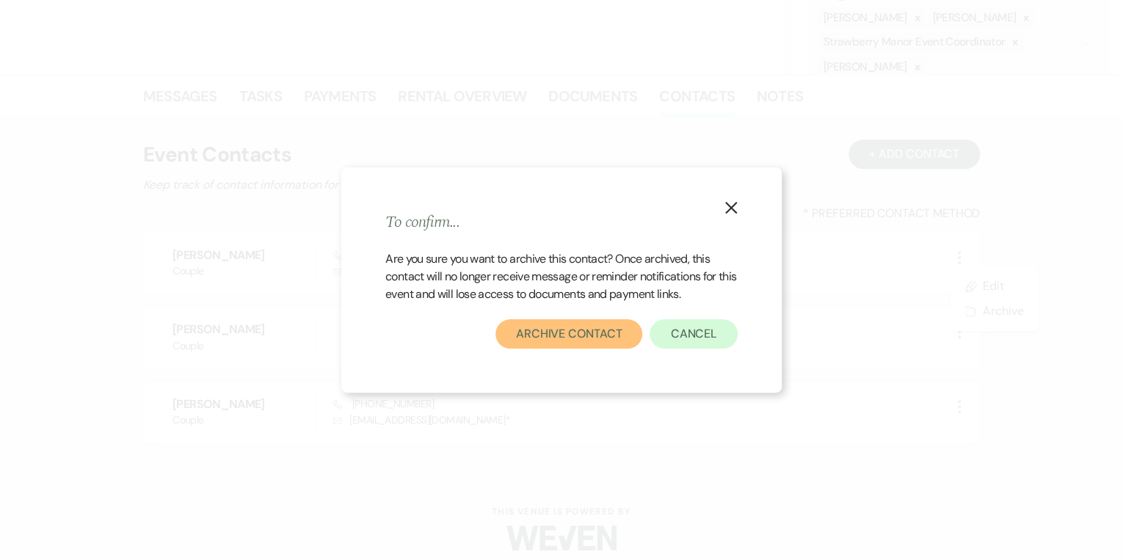
click at [587, 335] on button "Archive Contact" at bounding box center [569, 333] width 148 height 29
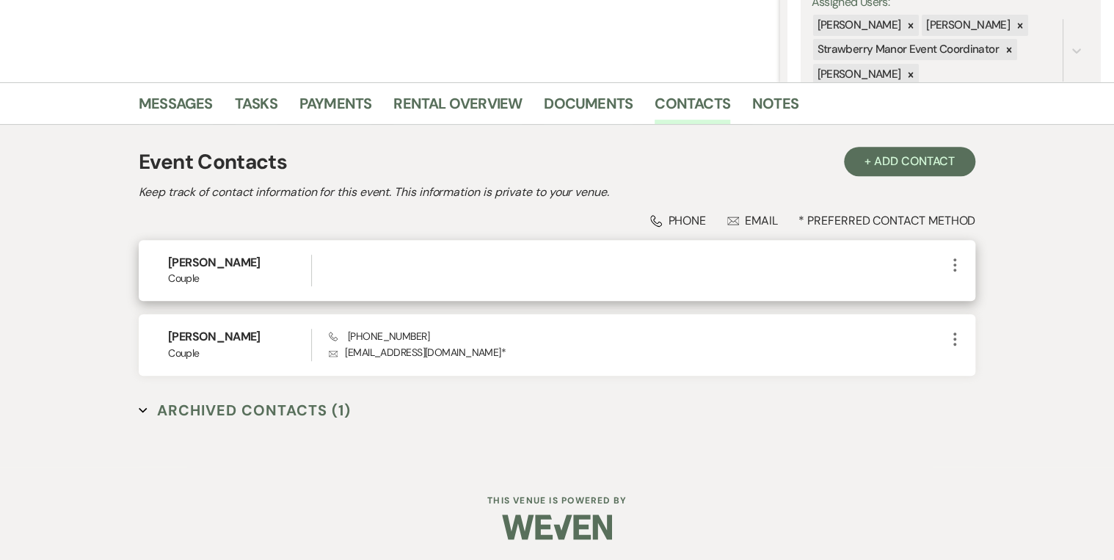
scroll to position [0, 0]
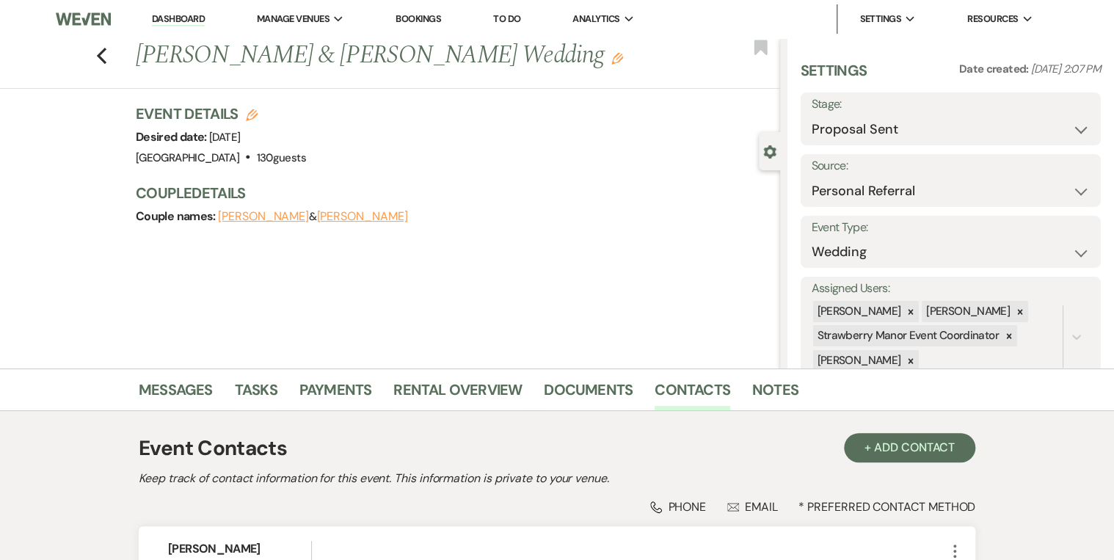
click at [172, 18] on link "Dashboard" at bounding box center [178, 19] width 53 height 14
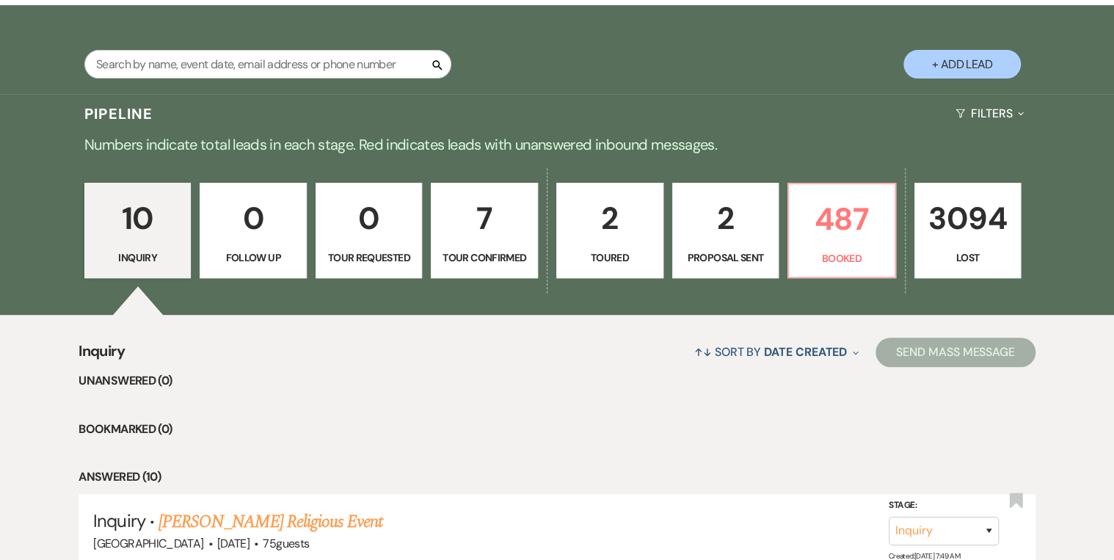
scroll to position [235, 0]
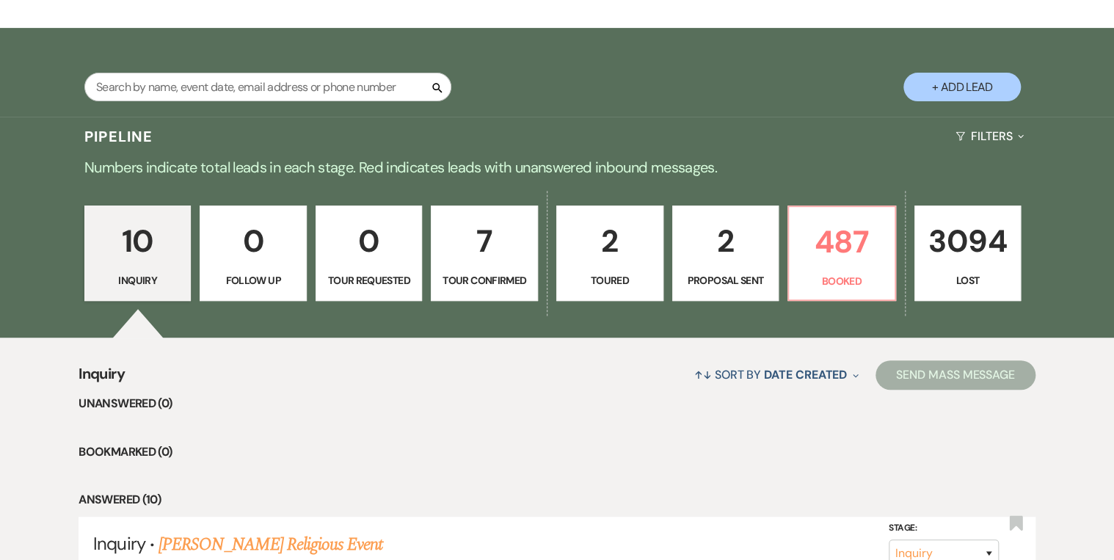
click at [493, 263] on p "7" at bounding box center [484, 241] width 88 height 49
select select "4"
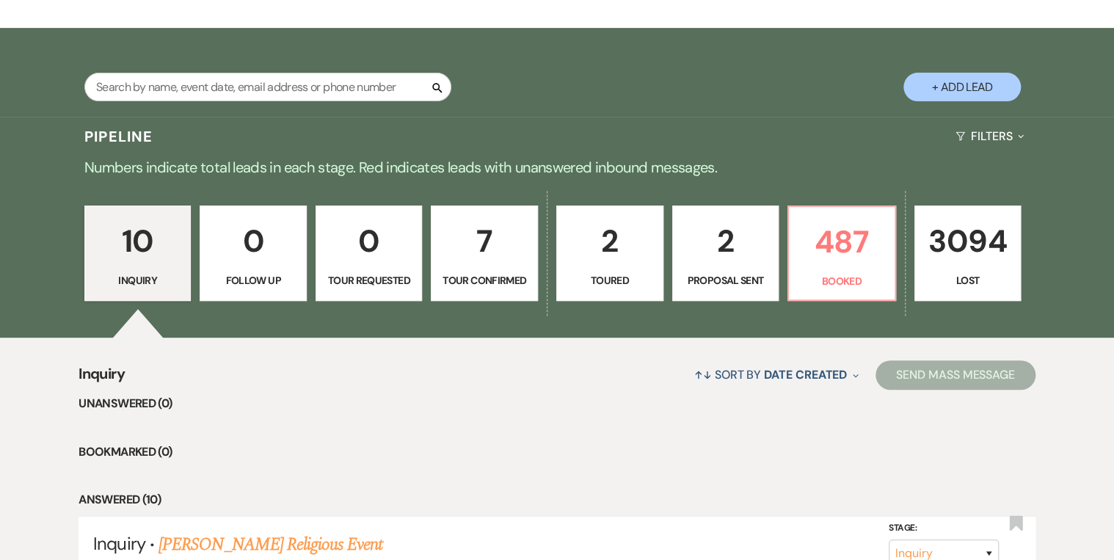
select select "4"
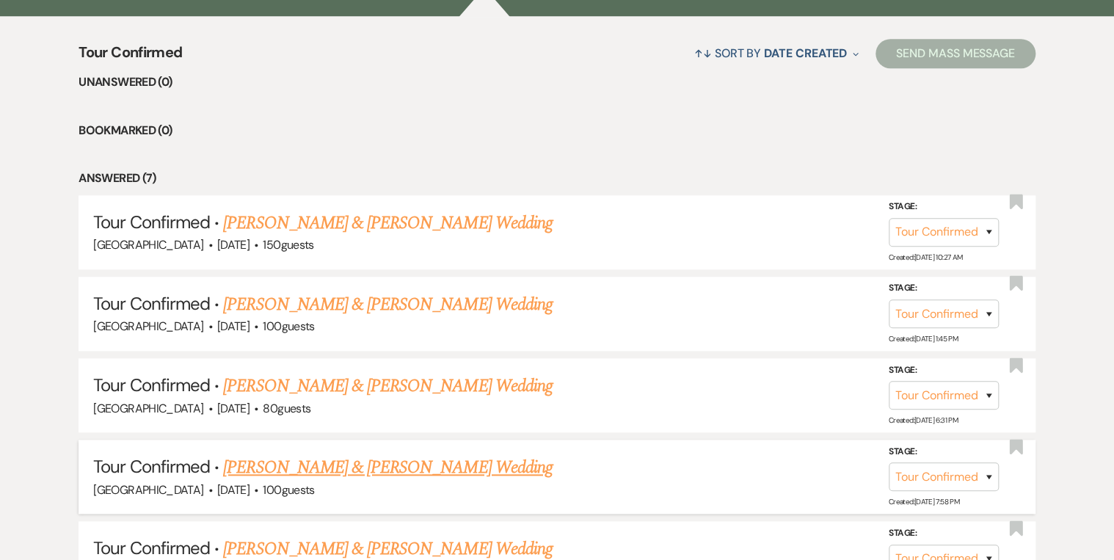
scroll to position [705, 0]
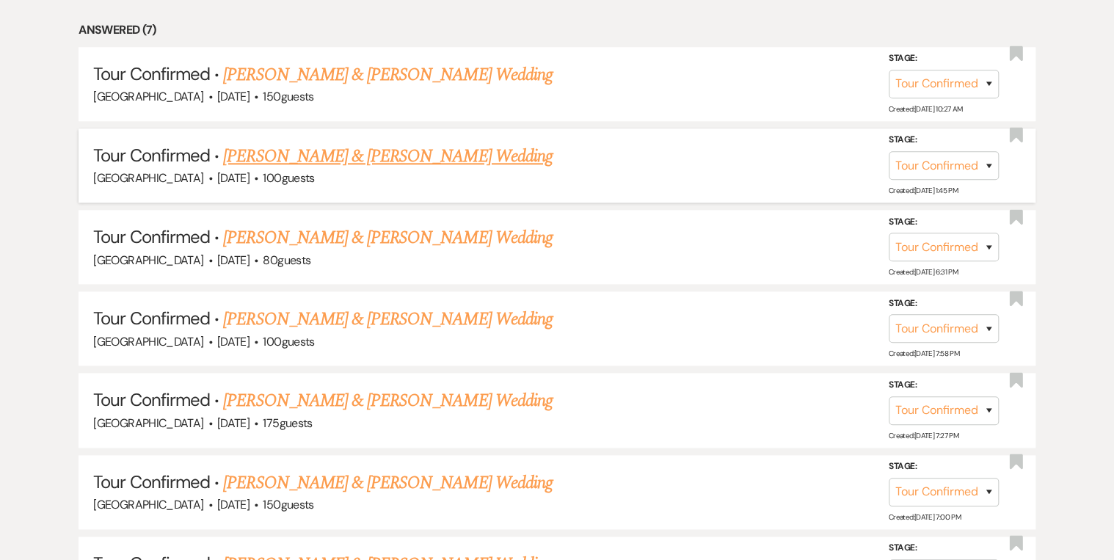
click at [331, 156] on link "[PERSON_NAME] & [PERSON_NAME] Wedding" at bounding box center [387, 156] width 329 height 26
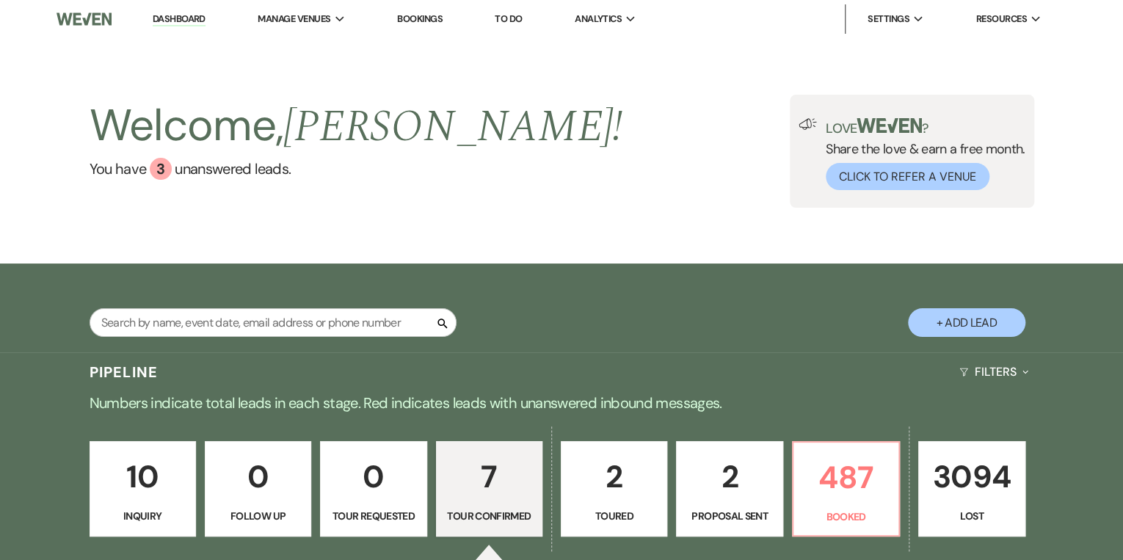
select select "4"
select select "5"
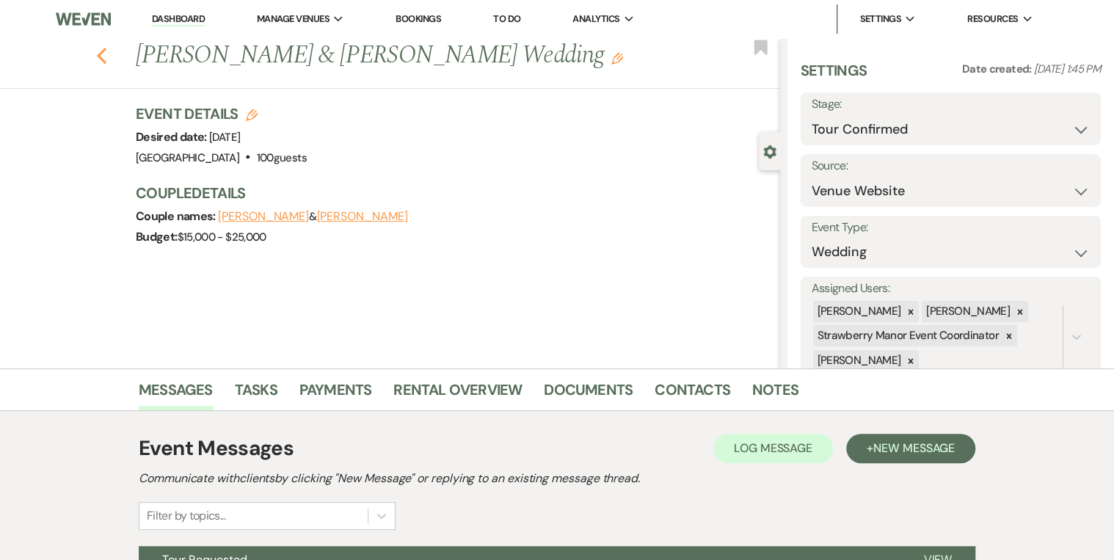
click at [107, 57] on icon "Previous" at bounding box center [101, 56] width 11 height 18
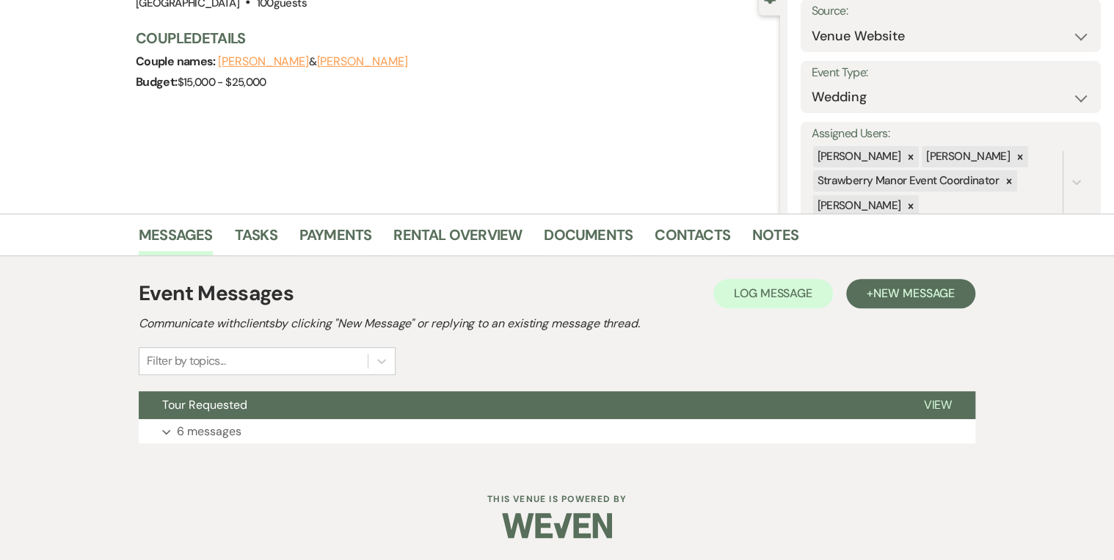
select select "4"
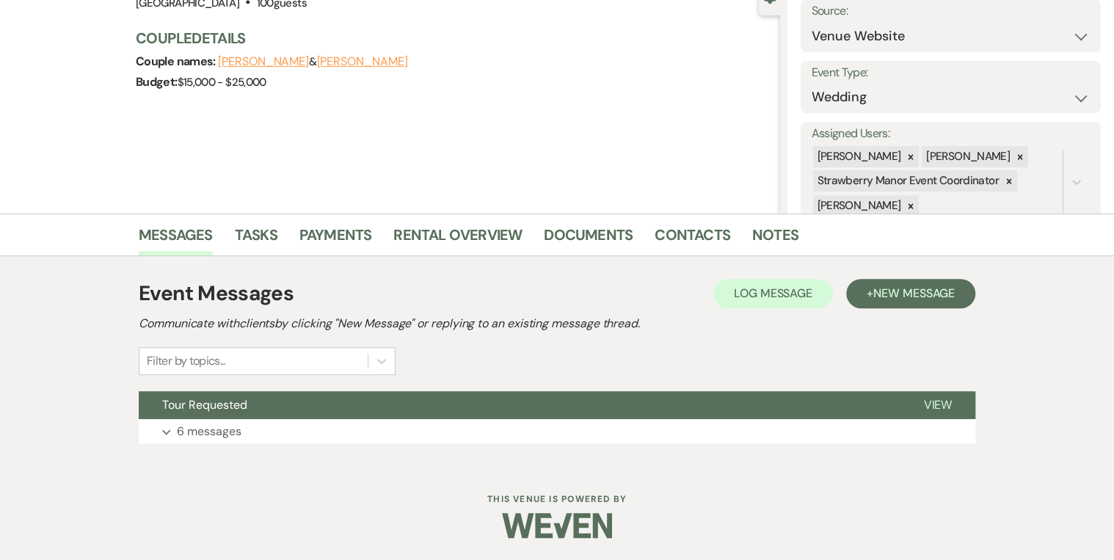
select select "4"
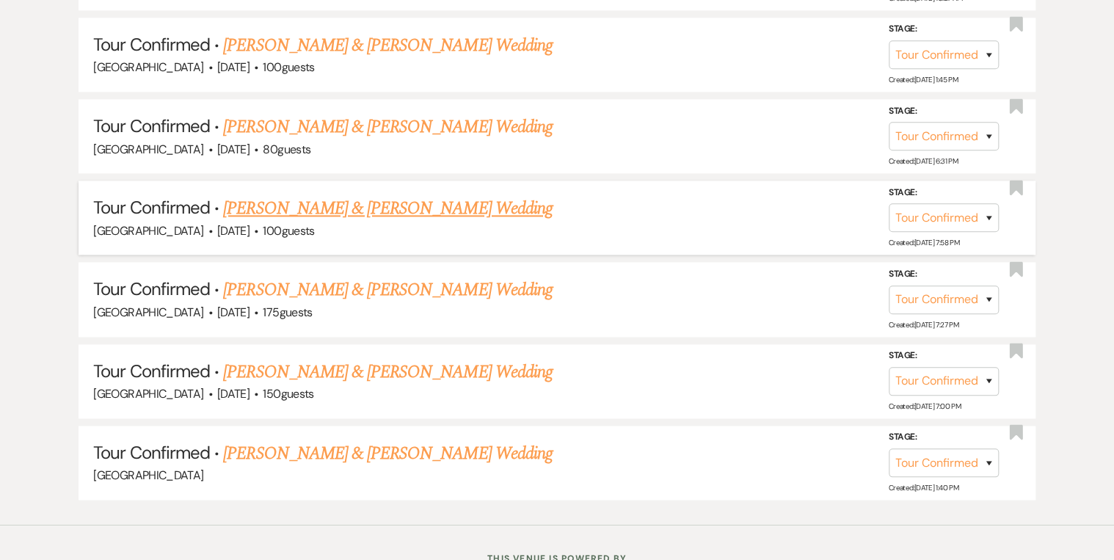
scroll to position [822, 0]
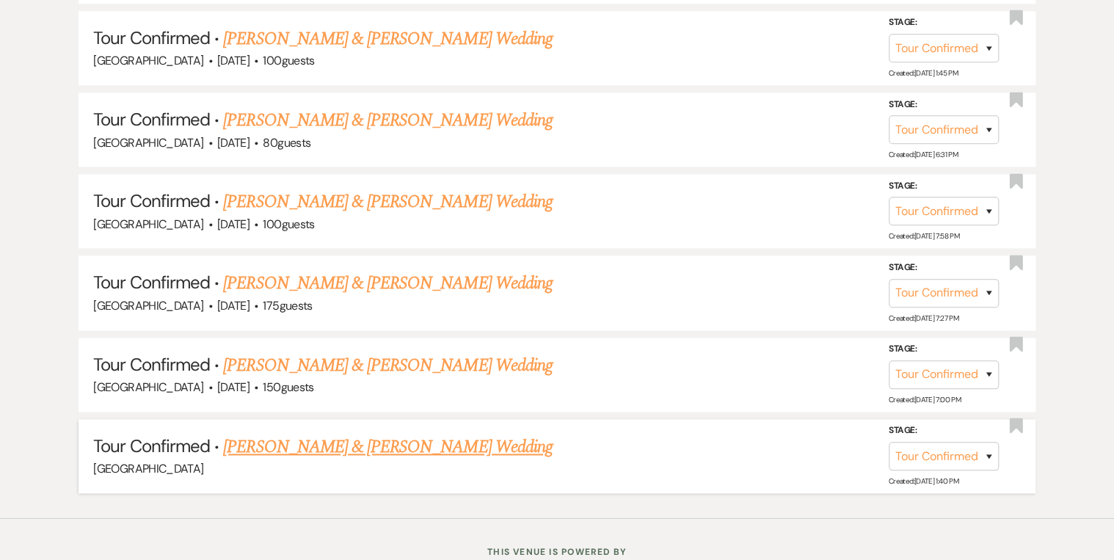
click at [436, 437] on link "[PERSON_NAME] & [PERSON_NAME] Wedding" at bounding box center [387, 447] width 329 height 26
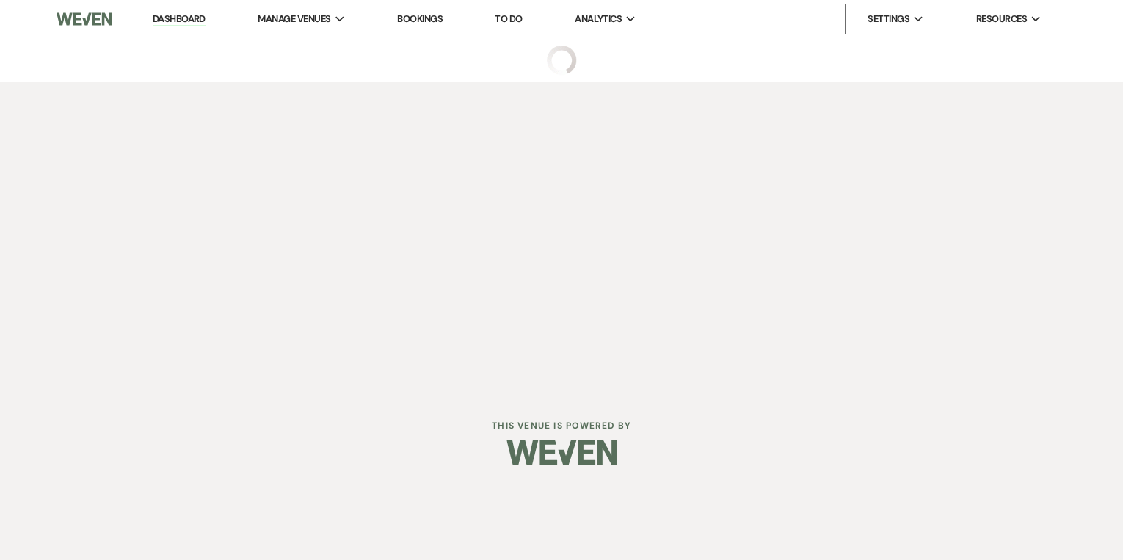
select select "4"
select select "5"
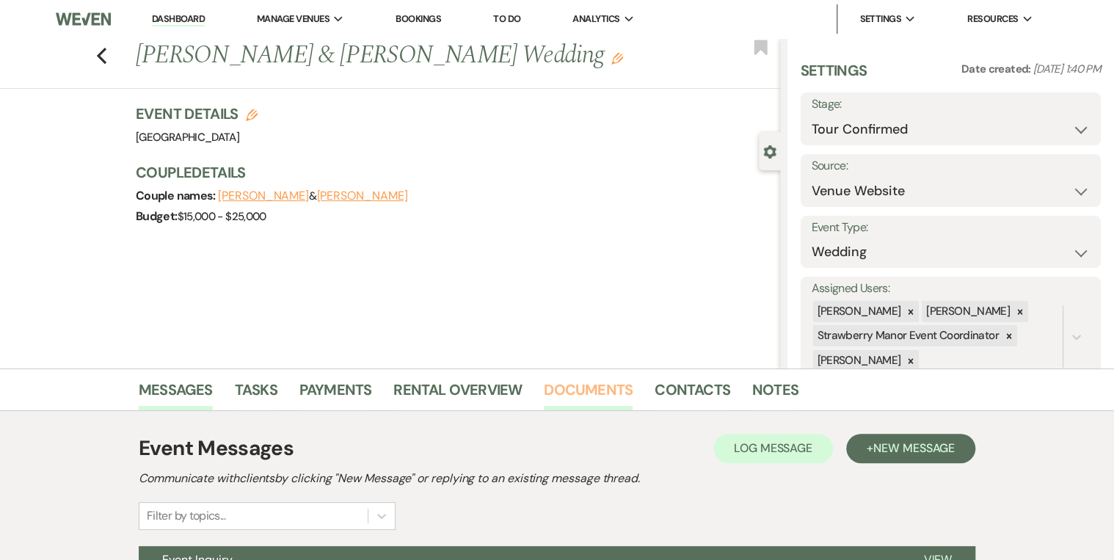
scroll to position [154, 0]
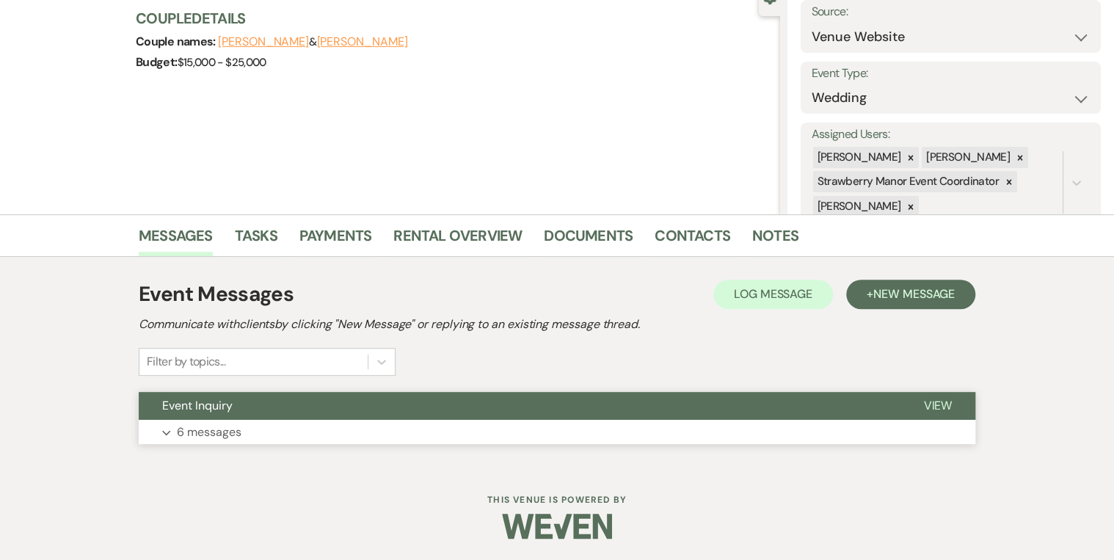
click at [946, 400] on span "View" at bounding box center [937, 405] width 29 height 15
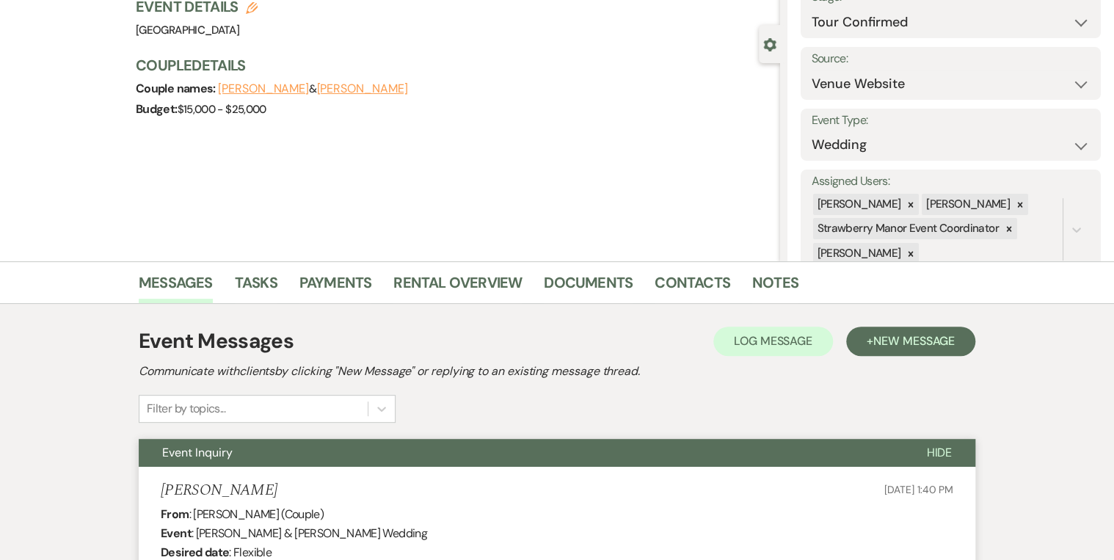
scroll to position [0, 0]
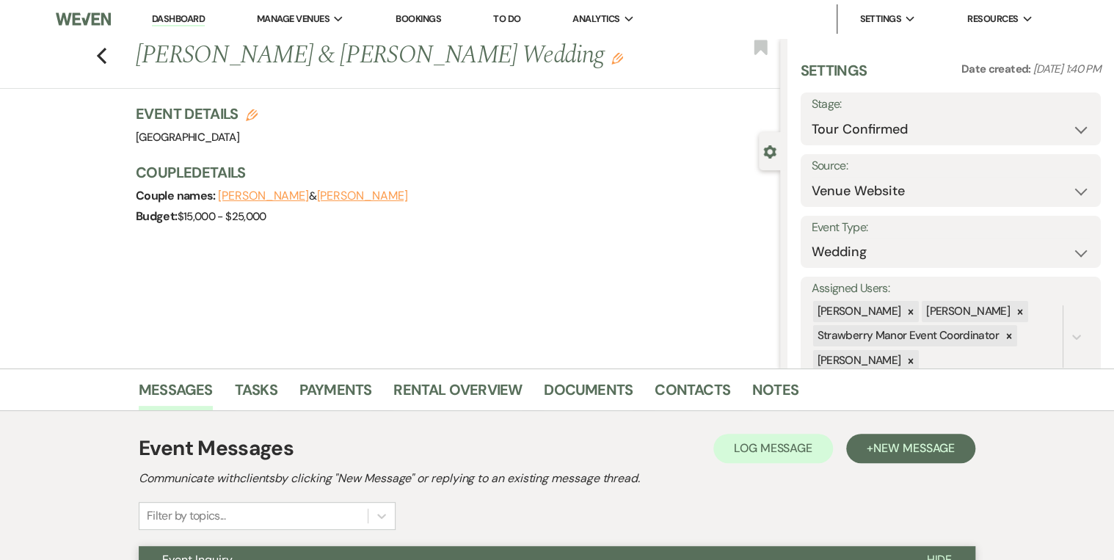
drag, startPoint x: 184, startPoint y: 20, endPoint x: 200, endPoint y: 27, distance: 17.1
click at [184, 20] on link "Dashboard" at bounding box center [178, 19] width 53 height 14
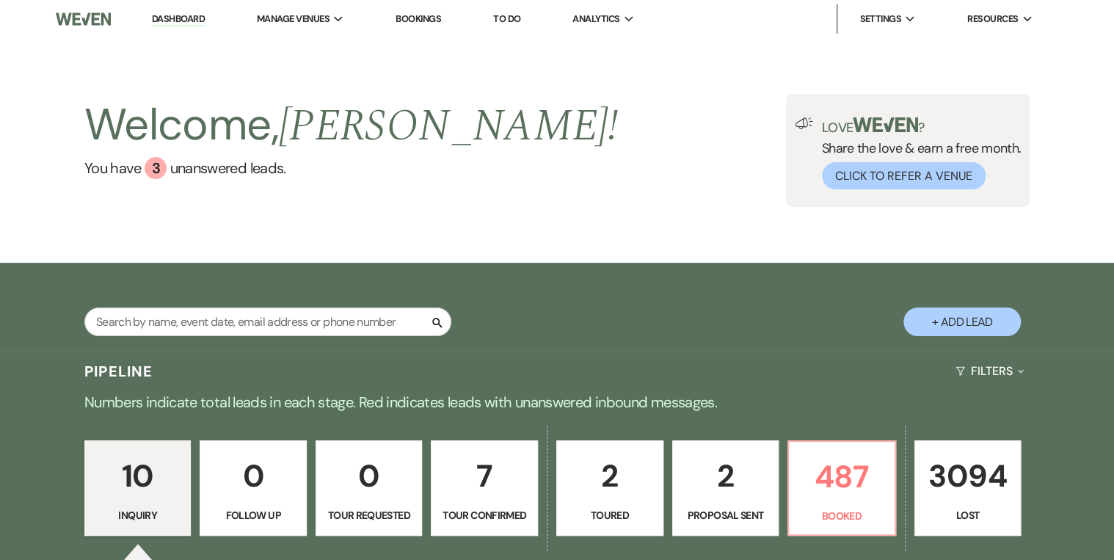
click at [622, 167] on div "Welcome, Robin ! You have 3 unanswered lead s . Love ? Share the love & earn a …" at bounding box center [557, 150] width 1057 height 113
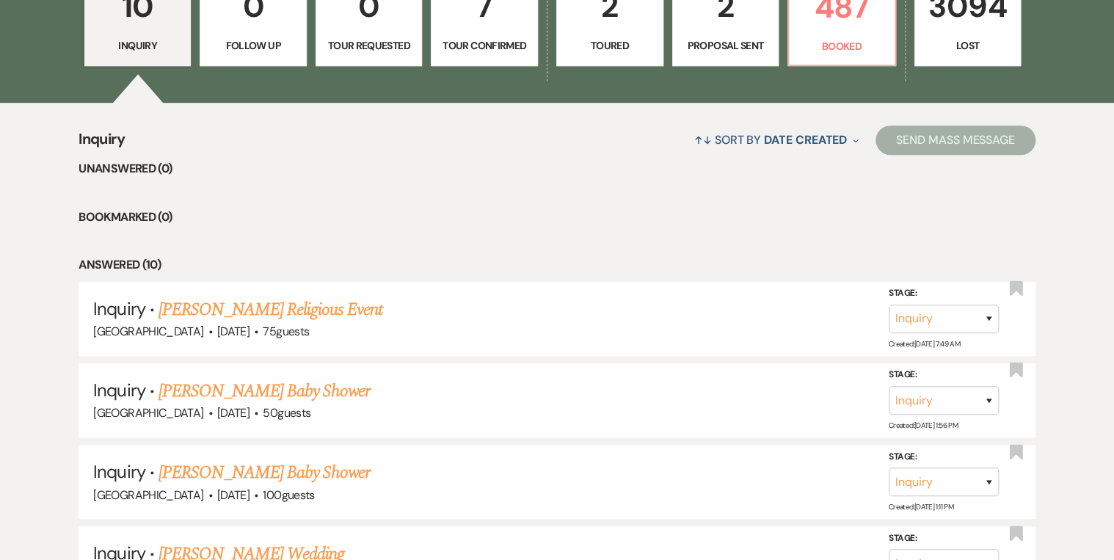
scroll to position [176, 0]
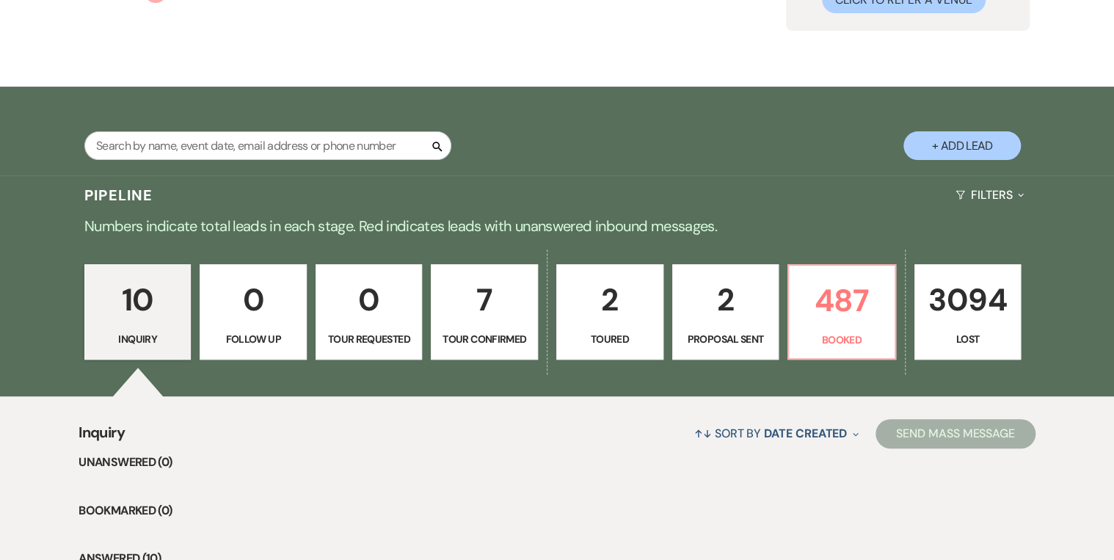
click at [614, 323] on p "2" at bounding box center [610, 299] width 88 height 49
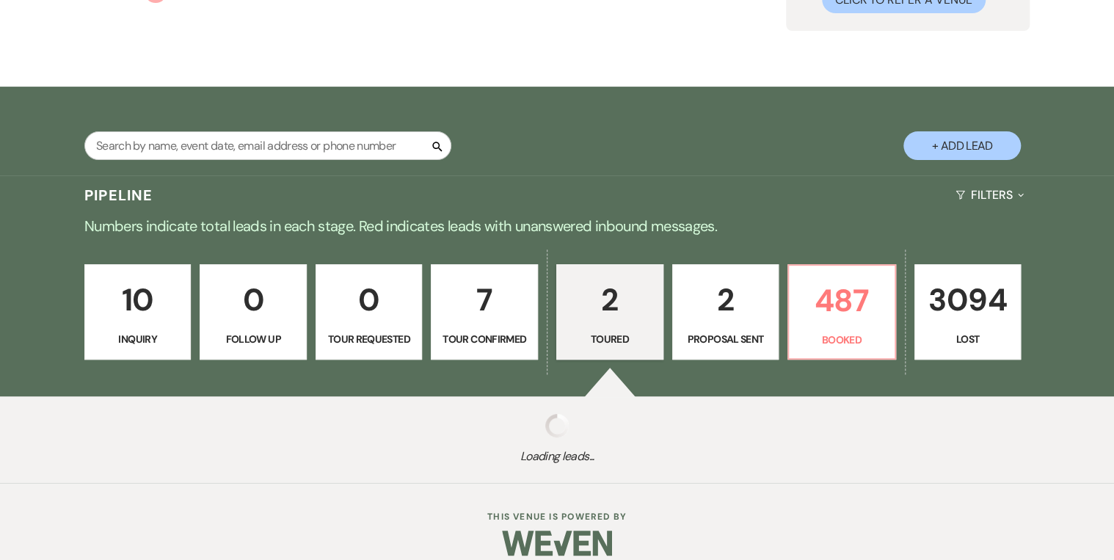
select select "5"
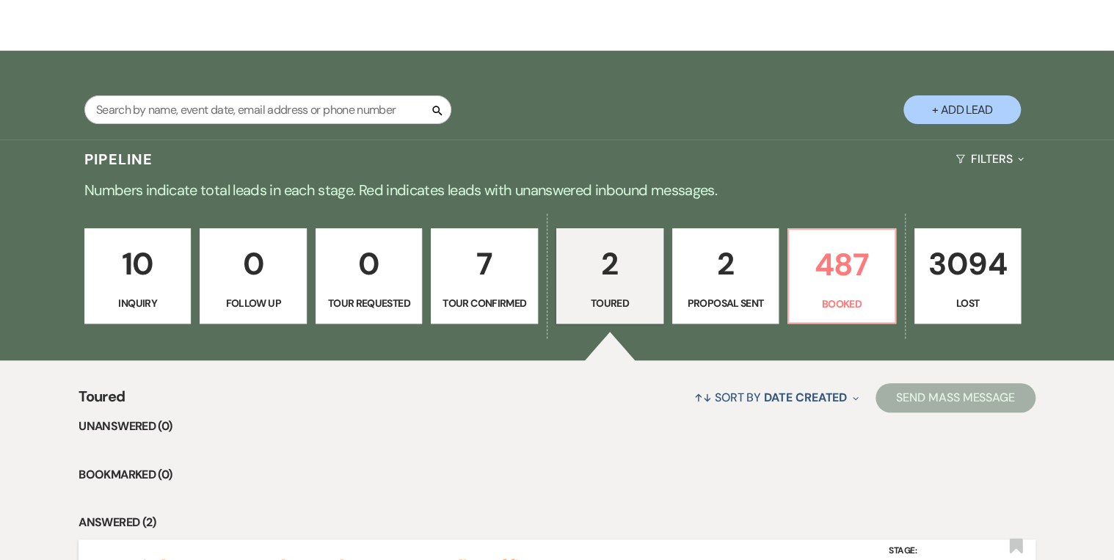
scroll to position [411, 0]
